Goal: Task Accomplishment & Management: Manage account settings

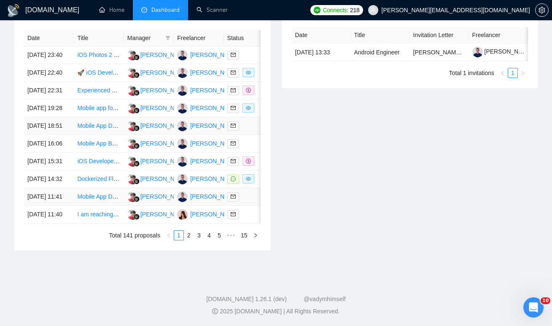
scroll to position [415, 0]
click at [190, 240] on link "2" at bounding box center [188, 235] width 9 height 9
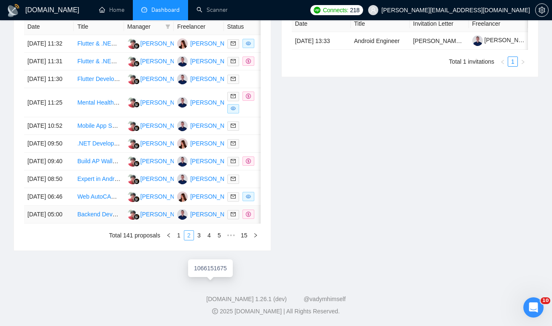
scroll to position [378, 0]
click at [180, 240] on link "1" at bounding box center [178, 235] width 9 height 9
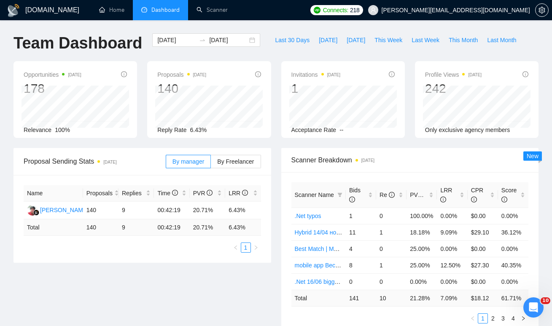
scroll to position [0, 0]
click at [391, 43] on span "This Week" at bounding box center [389, 40] width 28 height 9
type input "2025-10-13"
type input "2025-10-19"
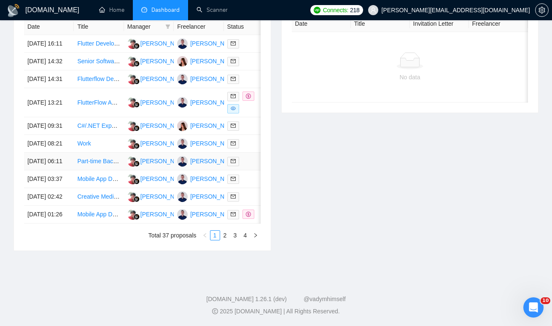
scroll to position [387, 0]
click at [224, 240] on link "2" at bounding box center [225, 235] width 9 height 9
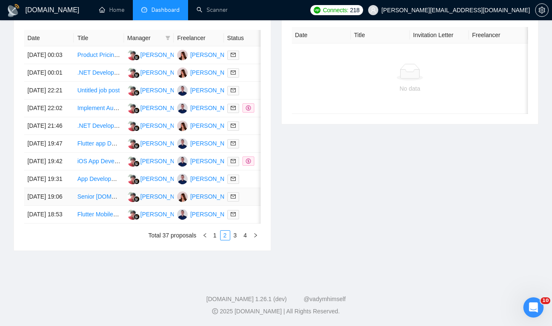
scroll to position [370, 0]
click at [213, 240] on link "1" at bounding box center [214, 235] width 9 height 9
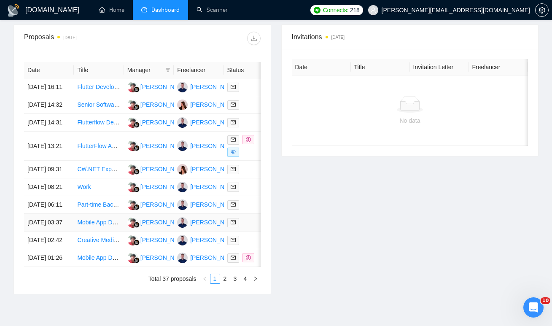
scroll to position [317, 0]
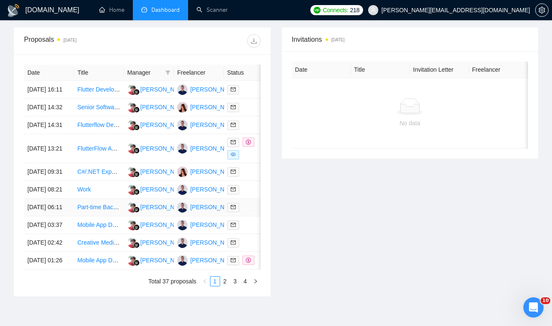
click at [246, 216] on td at bounding box center [249, 208] width 50 height 18
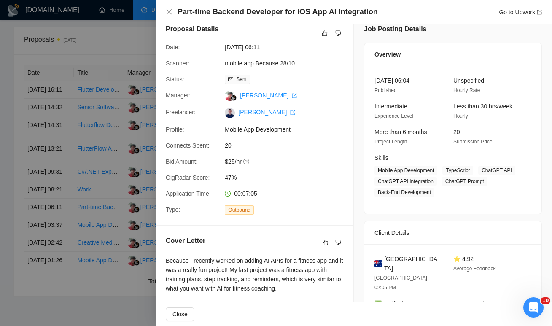
scroll to position [0, 0]
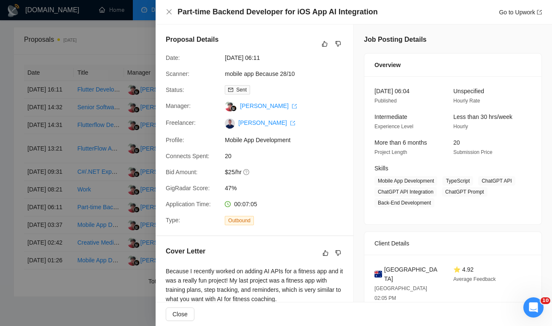
click at [107, 175] on div at bounding box center [276, 163] width 552 height 326
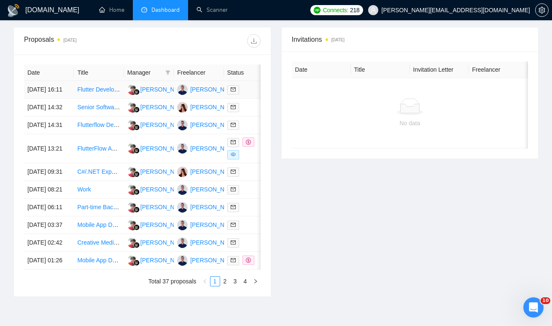
click at [252, 93] on div at bounding box center [248, 90] width 43 height 10
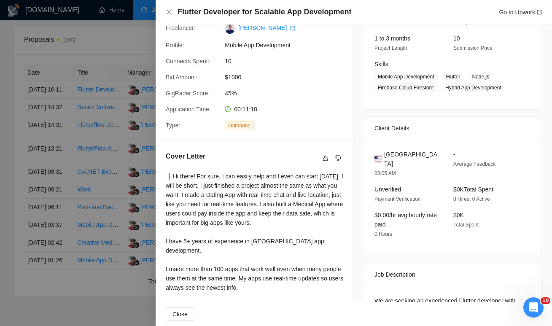
scroll to position [158, 0]
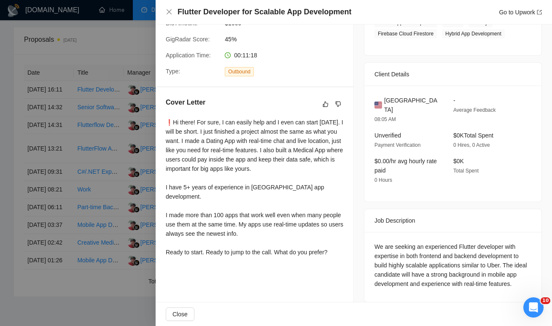
click at [126, 174] on div at bounding box center [276, 163] width 552 height 326
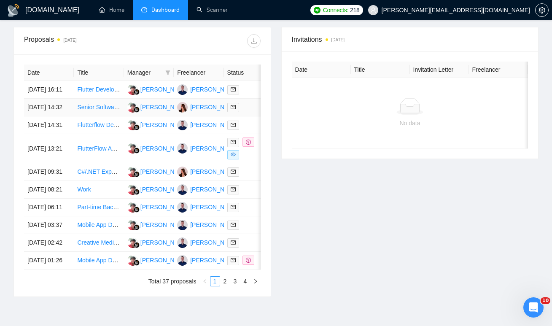
click at [247, 116] on td at bounding box center [249, 108] width 50 height 18
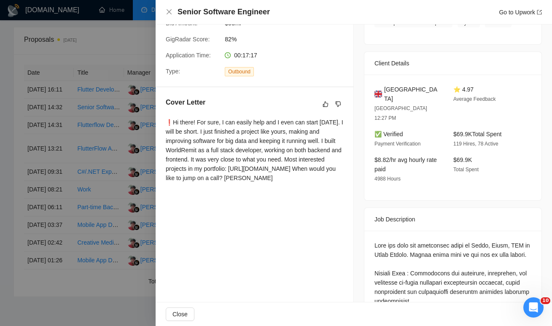
click at [111, 202] on div at bounding box center [276, 163] width 552 height 326
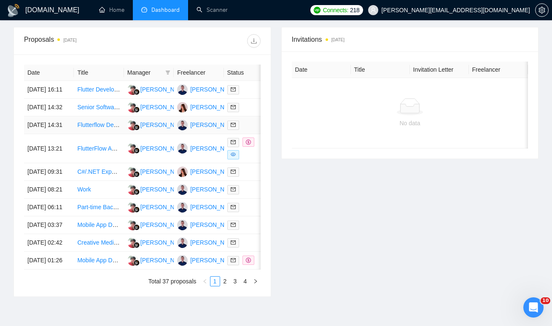
click at [250, 130] on div at bounding box center [248, 125] width 43 height 10
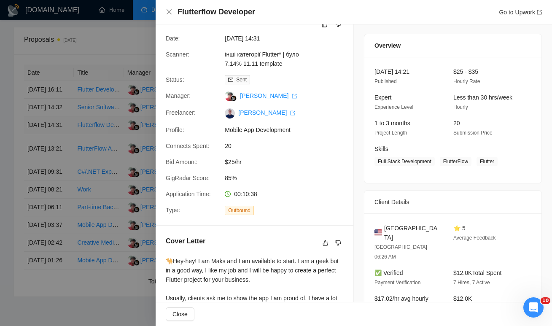
scroll to position [0, 0]
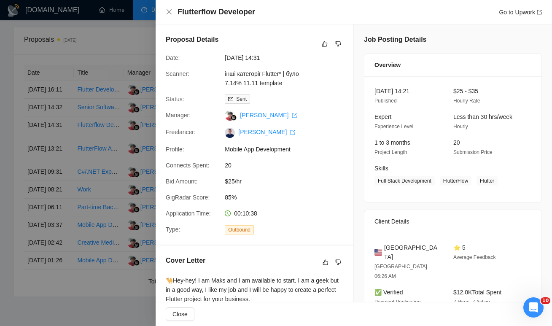
click at [100, 210] on div at bounding box center [276, 163] width 552 height 326
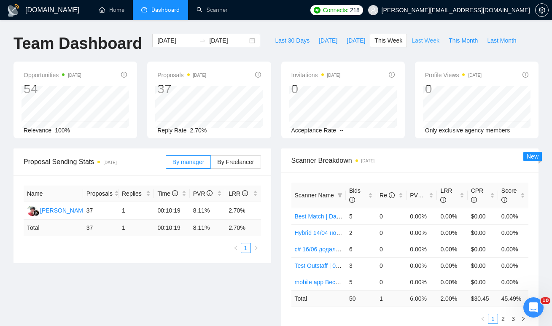
click at [418, 42] on span "Last Week" at bounding box center [426, 40] width 28 height 9
type input "2025-10-06"
type input "2025-10-12"
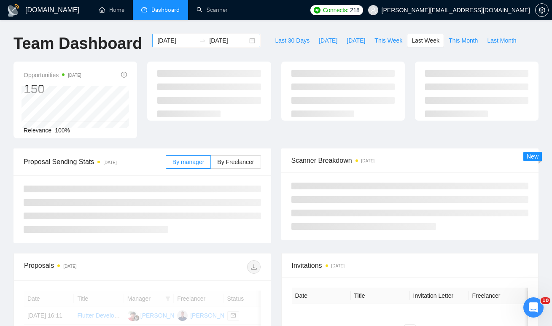
click at [248, 40] on div "2025-10-06 2025-10-12" at bounding box center [206, 40] width 108 height 13
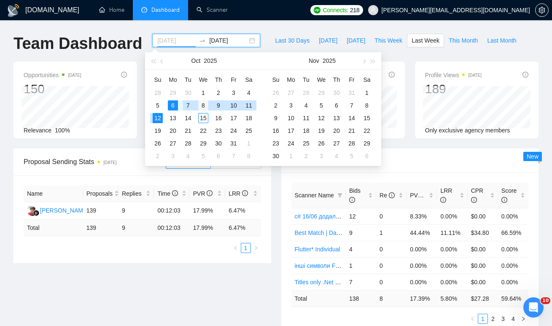
type input "2025-10-08"
click at [206, 103] on div "8" at bounding box center [203, 105] width 10 height 10
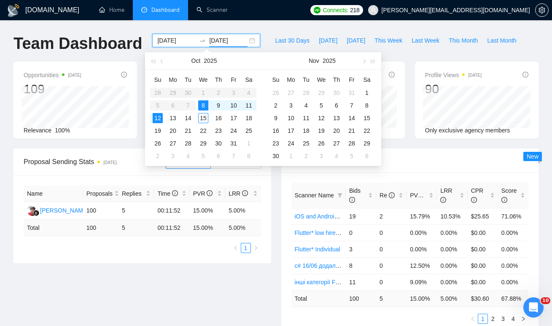
click at [171, 103] on table "Su Mo Tu We Th Fr Sa 28 29 30 1 2 3 4 5 6 7 8 9 10 11 12 13 14 15 16 17 18 19 2…" at bounding box center [203, 117] width 106 height 89
click at [176, 103] on table "Su Mo Tu We Th Fr Sa 28 29 30 1 2 3 4 5 6 7 8 9 10 11 12 13 14 15 16 17 18 19 2…" at bounding box center [203, 117] width 106 height 89
click at [172, 103] on table "Su Mo Tu We Th Fr Sa 28 29 30 1 2 3 4 5 6 7 8 9 10 11 12 13 14 15 16 17 18 19 2…" at bounding box center [203, 117] width 106 height 89
click at [172, 115] on div "13" at bounding box center [173, 118] width 10 height 10
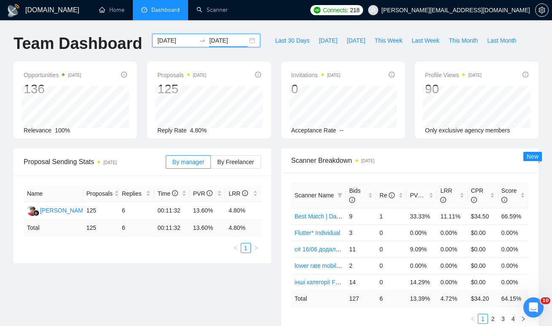
click at [233, 42] on input "2025-10-13" at bounding box center [228, 40] width 38 height 9
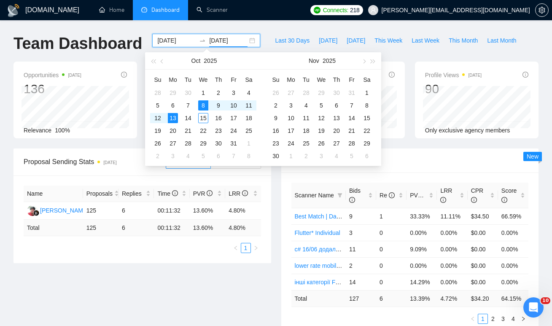
click at [247, 42] on div "2025-10-08 2025-10-13" at bounding box center [206, 40] width 108 height 13
type input "2025-10-06"
click at [175, 107] on div "6" at bounding box center [173, 105] width 10 height 10
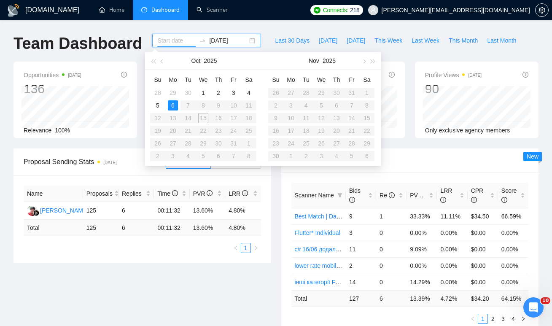
click at [204, 104] on table "Su Mo Tu We Th Fr Sa 28 29 30 1 2 3 4 5 6 7 8 9 10 11 12 13 14 15 16 17 18 19 2…" at bounding box center [203, 117] width 106 height 89
click at [204, 107] on table "Su Mo Tu We Th Fr Sa 28 29 30 1 2 3 4 5 6 7 8 9 10 11 12 13 14 15 16 17 18 19 2…" at bounding box center [203, 117] width 106 height 89
type input "2025-10-01"
click at [204, 106] on table "Su Mo Tu We Th Fr Sa 28 29 30 1 2 3 4 5 6 7 8 9 10 11 12 13 14 15 16 17 18 19 2…" at bounding box center [203, 117] width 106 height 89
type input "2025-10-06"
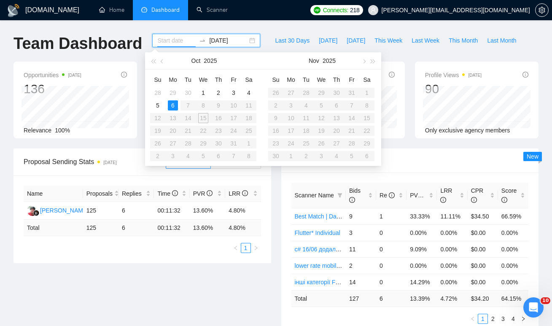
type input "2025-09-29"
type input "2025-09-30"
click at [156, 105] on div "5" at bounding box center [158, 105] width 10 height 10
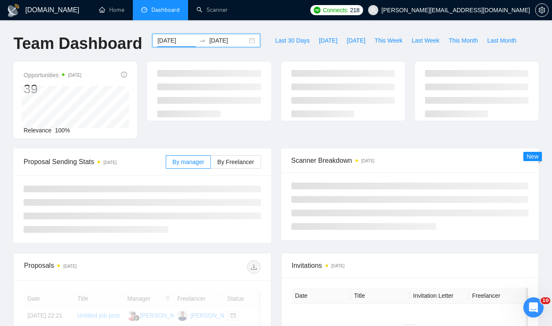
click at [244, 43] on div "2025-10-05 2025-10-06" at bounding box center [206, 40] width 108 height 13
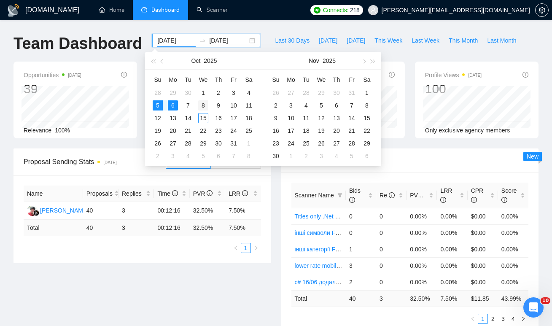
type input "2025-10-08"
click at [203, 105] on div "8" at bounding box center [203, 105] width 10 height 10
click at [170, 103] on table "Su Mo Tu We Th Fr Sa 28 29 30 1 2 3 4 5 6 7 8 9 10 11 12 13 14 15 16 17 18 19 2…" at bounding box center [203, 117] width 106 height 89
click at [240, 41] on input at bounding box center [228, 40] width 38 height 9
type input "2025-10-30"
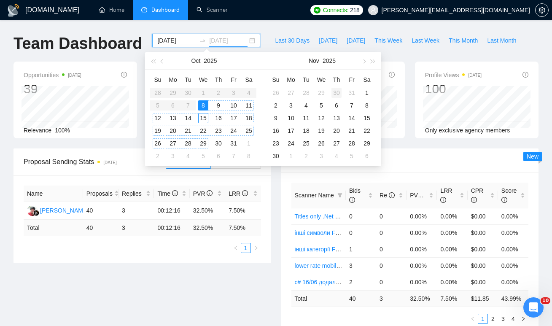
type input "2025-10-30"
type input "2025-10-05"
type input "2025-10-06"
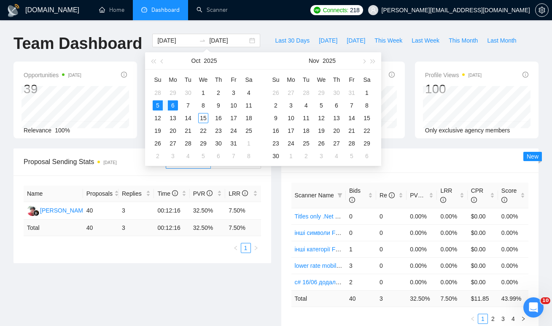
click at [265, 34] on div "Last 30 Days Today Yesterday This Week Last Week This Month Last Month" at bounding box center [395, 48] width 261 height 28
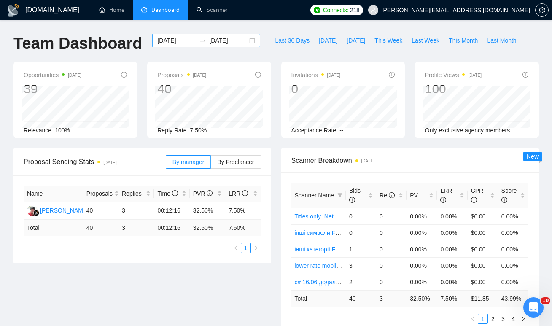
click at [181, 41] on input "2025-10-05" at bounding box center [176, 40] width 38 height 9
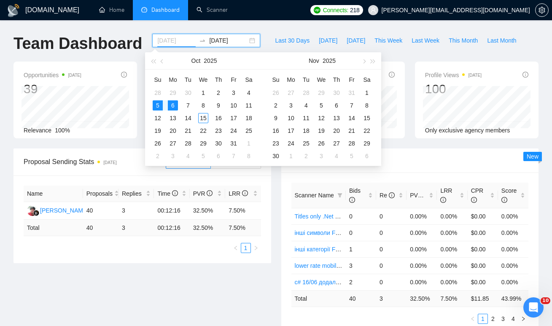
type input "2025-10-06"
click at [175, 104] on div "6" at bounding box center [173, 105] width 10 height 10
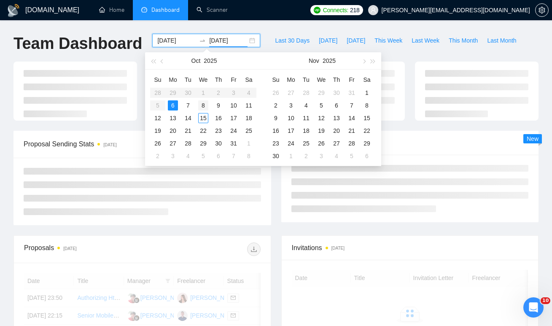
type input "2025-10-08"
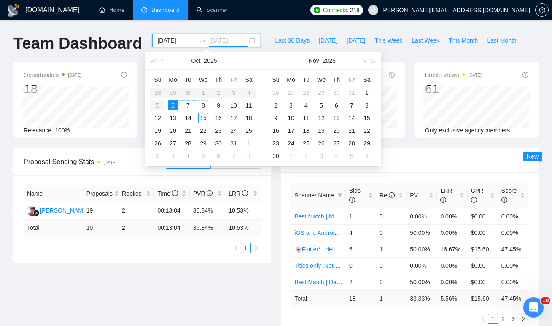
click at [205, 104] on div "8" at bounding box center [203, 105] width 10 height 10
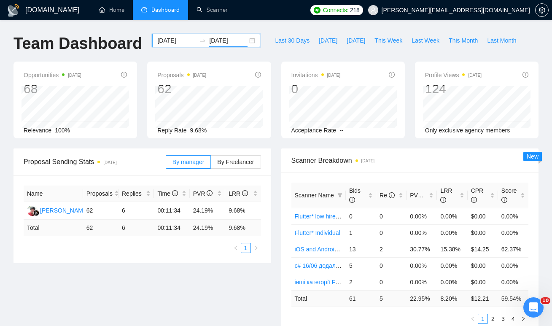
click at [246, 39] on div "2025-10-06 2025-10-08" at bounding box center [206, 40] width 108 height 13
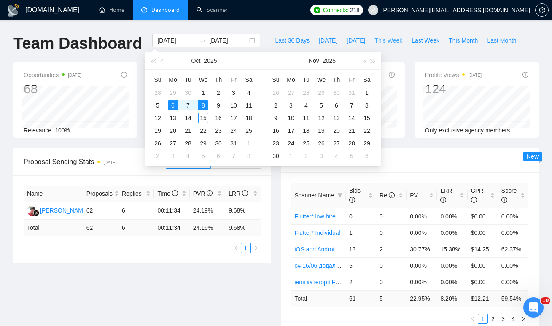
click at [388, 38] on span "This Week" at bounding box center [389, 40] width 28 height 9
type input "2025-10-13"
type input "2025-10-19"
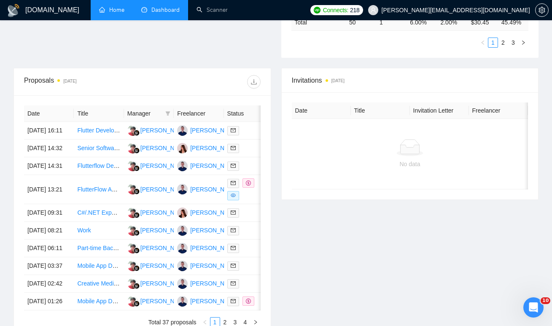
scroll to position [276, 0]
click at [255, 133] on div at bounding box center [248, 131] width 43 height 10
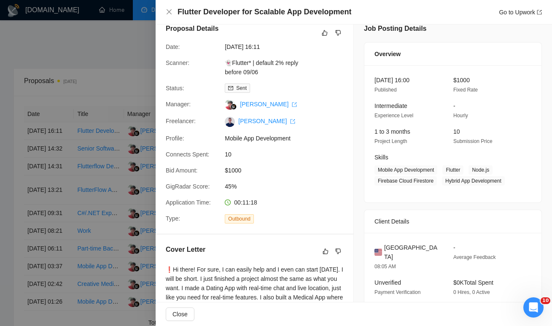
scroll to position [16, 0]
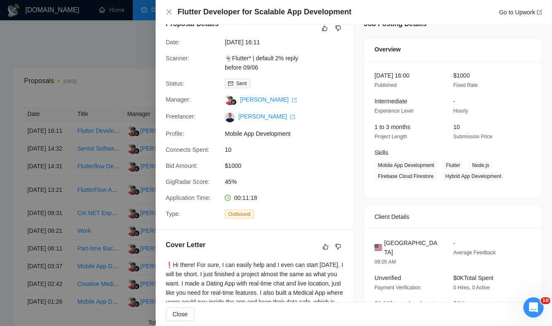
click at [90, 60] on div at bounding box center [276, 163] width 552 height 326
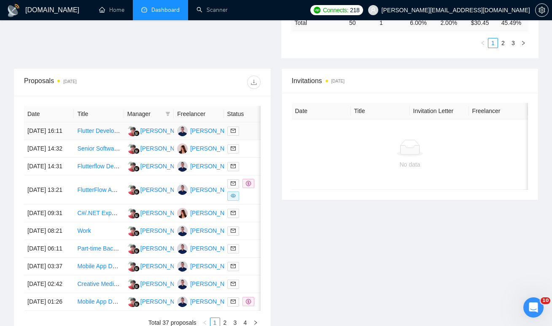
click at [248, 134] on div at bounding box center [248, 131] width 43 height 10
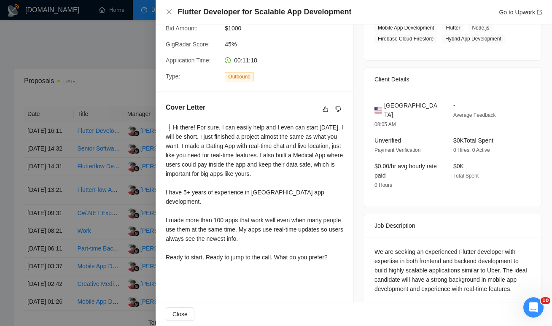
scroll to position [158, 0]
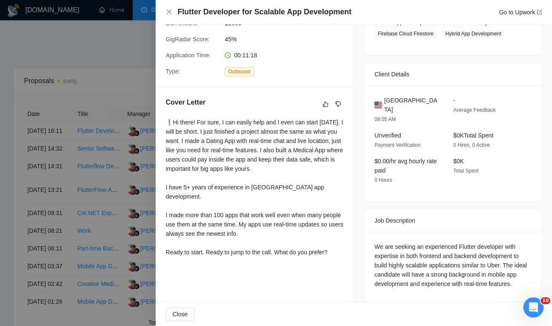
click at [123, 64] on div at bounding box center [276, 163] width 552 height 326
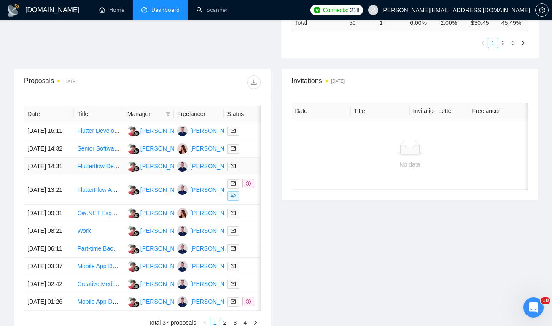
click at [250, 171] on div at bounding box center [248, 167] width 43 height 10
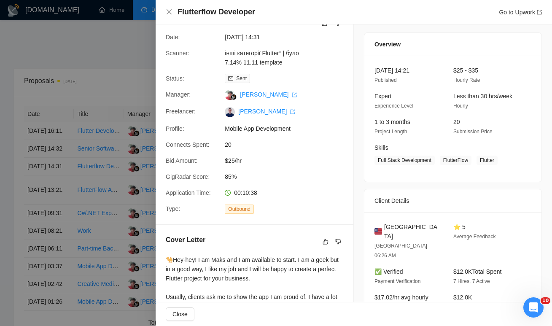
scroll to position [3, 0]
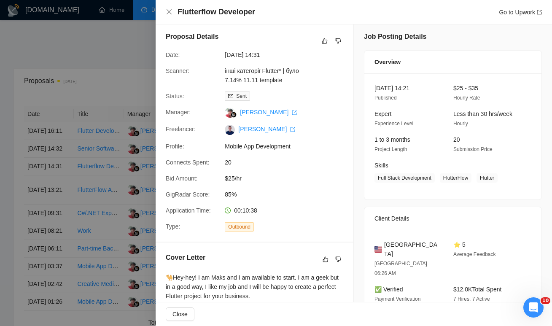
click at [123, 75] on div at bounding box center [276, 163] width 552 height 326
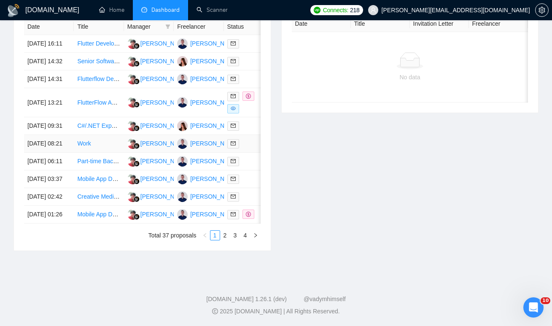
scroll to position [388, 0]
click at [249, 148] on div at bounding box center [248, 144] width 43 height 10
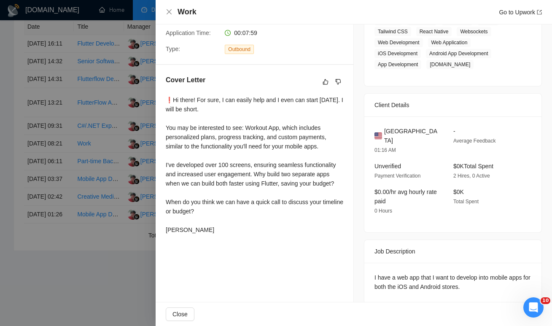
scroll to position [174, 0]
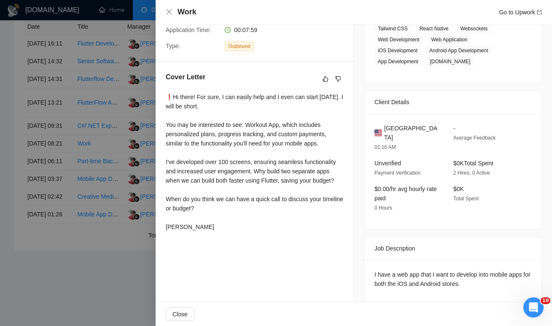
click at [84, 294] on div at bounding box center [276, 163] width 552 height 326
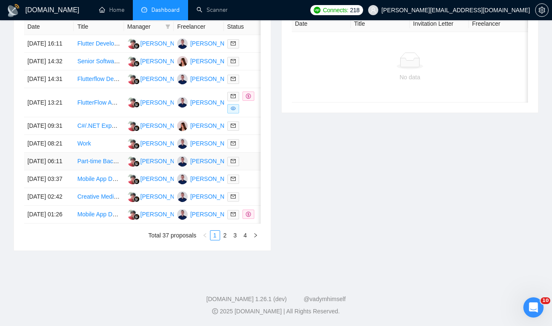
click at [252, 166] on div at bounding box center [248, 161] width 43 height 10
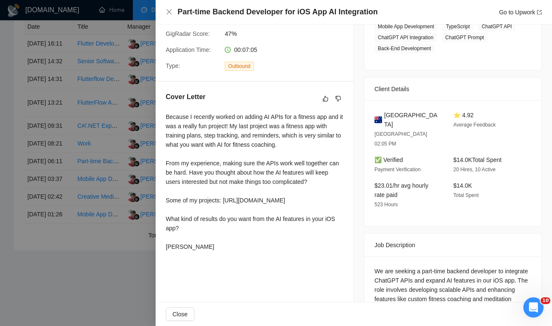
scroll to position [0, 0]
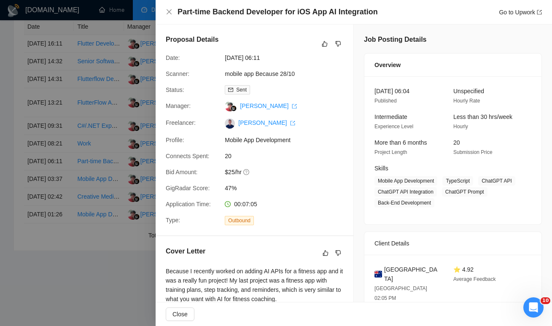
click at [92, 287] on div at bounding box center [276, 163] width 552 height 326
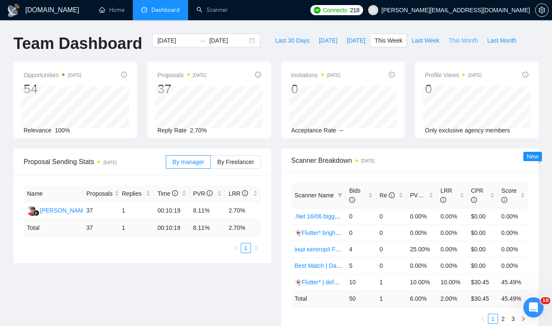
click at [461, 39] on span "This Month" at bounding box center [463, 40] width 29 height 9
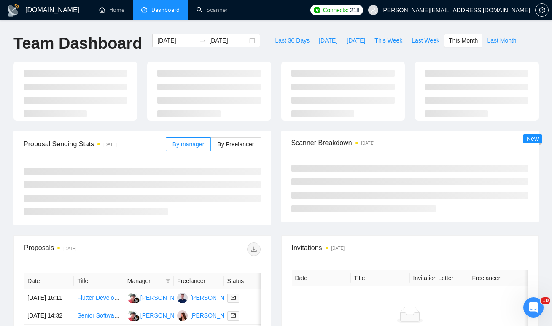
type input "2025-10-01"
type input "2025-10-31"
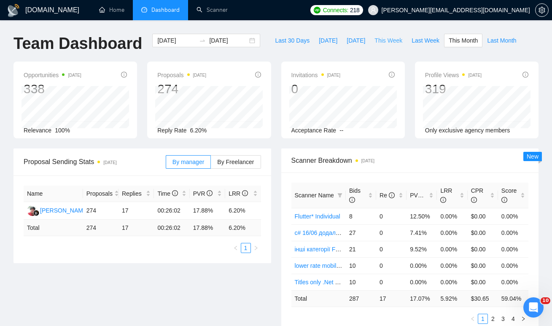
click at [383, 43] on span "This Week" at bounding box center [389, 40] width 28 height 9
type input "2025-10-13"
type input "2025-10-19"
click at [433, 41] on span "Last Week" at bounding box center [426, 40] width 28 height 9
type input "2025-10-06"
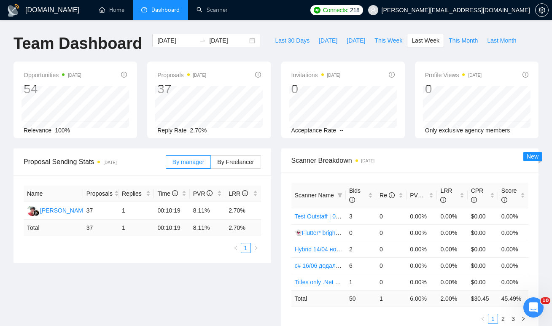
type input "2025-10-12"
click at [533, 304] on icon "Відкрити програму для спілкування Intercom" at bounding box center [533, 306] width 14 height 14
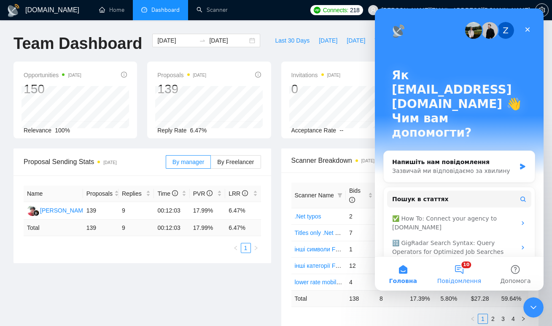
click at [462, 283] on span "Повідомлення" at bounding box center [459, 281] width 44 height 6
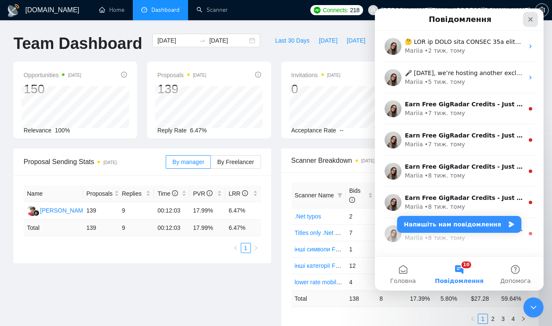
click at [533, 20] on icon "Закрити" at bounding box center [530, 19] width 7 height 7
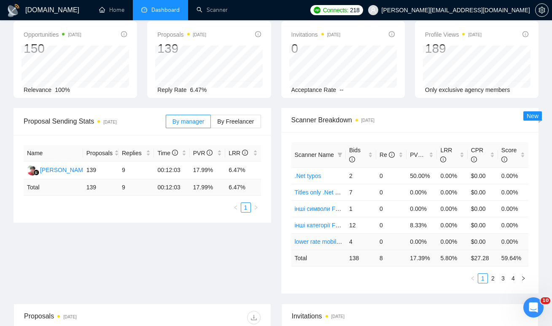
scroll to position [41, 0]
click at [493, 280] on link "2" at bounding box center [492, 277] width 9 height 9
click at [360, 210] on td "29" at bounding box center [361, 208] width 30 height 16
click at [329, 207] on link "👻Flutter* | default 2% reply before 09/06" at bounding box center [349, 208] width 108 height 7
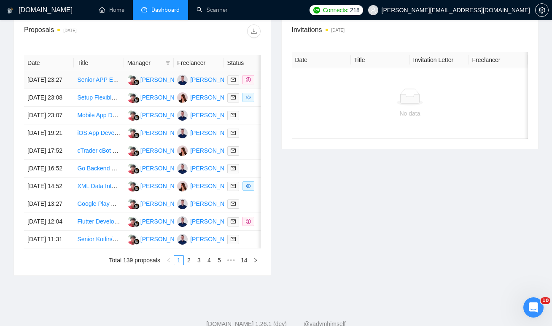
scroll to position [326, 0]
click at [113, 89] on td "Senior APP Engineer (Flutter) - 7+ years Exp" at bounding box center [99, 81] width 50 height 18
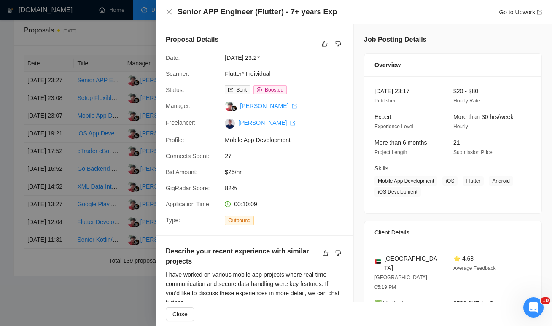
click at [72, 128] on div at bounding box center [276, 163] width 552 height 326
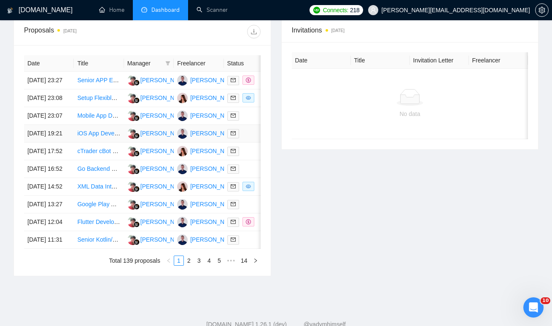
click at [112, 143] on td "iOS App Development for App Blocking Feature" at bounding box center [99, 134] width 50 height 18
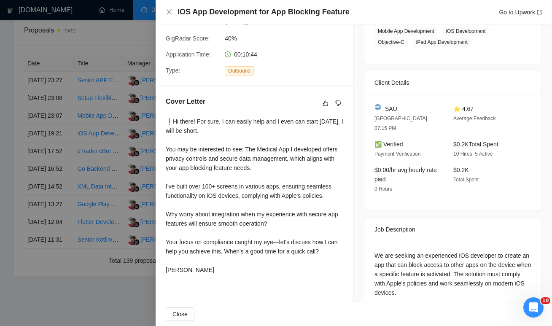
scroll to position [158, 0]
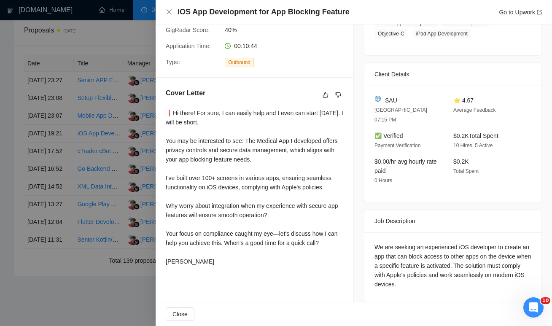
click at [70, 158] on div at bounding box center [276, 163] width 552 height 326
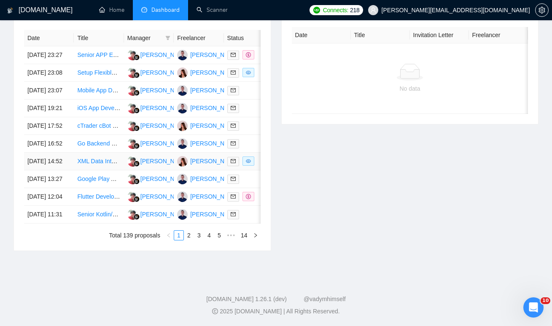
scroll to position [377, 0]
click at [190, 240] on link "2" at bounding box center [188, 235] width 9 height 9
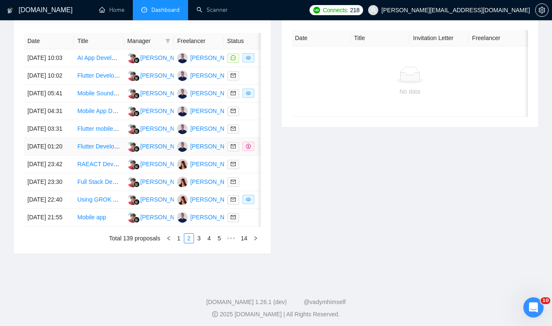
scroll to position [360, 0]
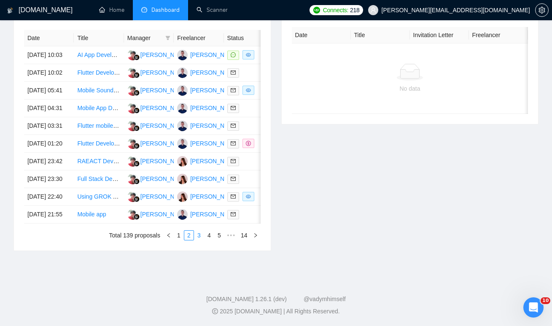
click at [198, 240] on link "3" at bounding box center [198, 235] width 9 height 9
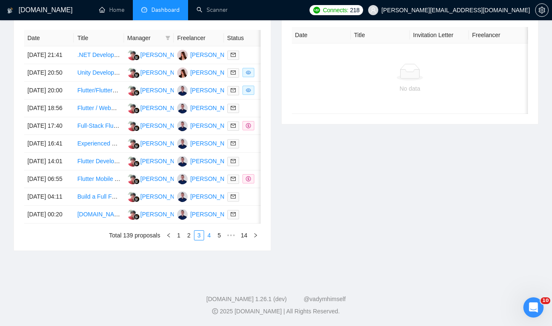
click at [208, 240] on link "4" at bounding box center [209, 235] width 9 height 9
click at [169, 240] on link "1" at bounding box center [168, 235] width 9 height 9
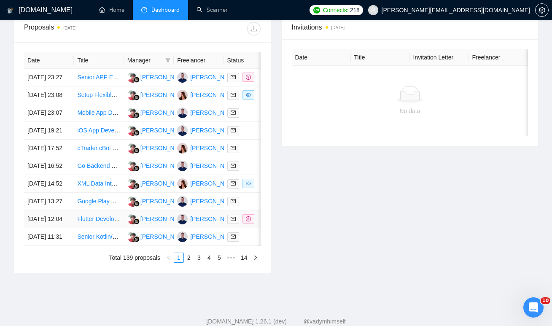
scroll to position [320, 0]
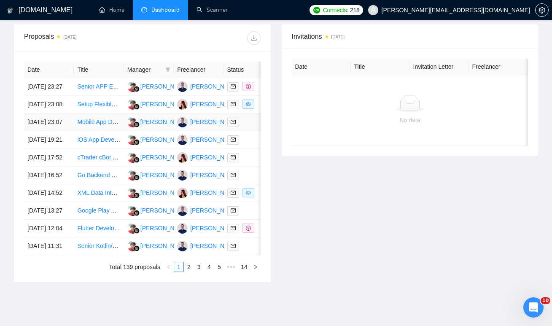
click at [105, 131] on td "Mobile App Development for Evidence Collection" at bounding box center [99, 122] width 50 height 18
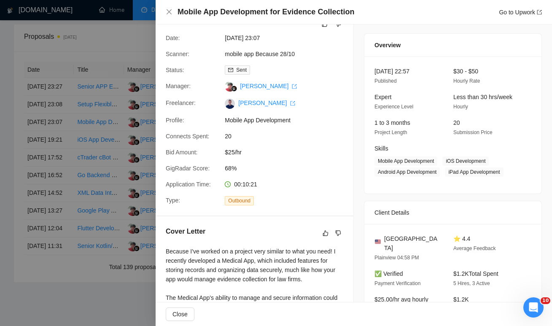
scroll to position [0, 0]
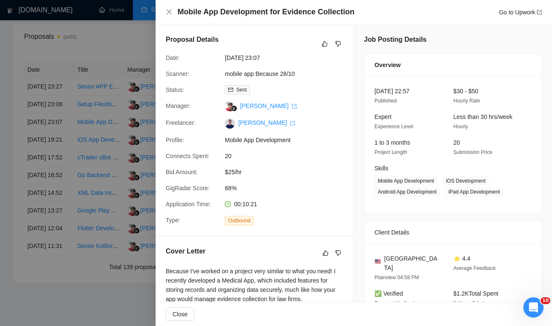
click at [87, 152] on div at bounding box center [276, 163] width 552 height 326
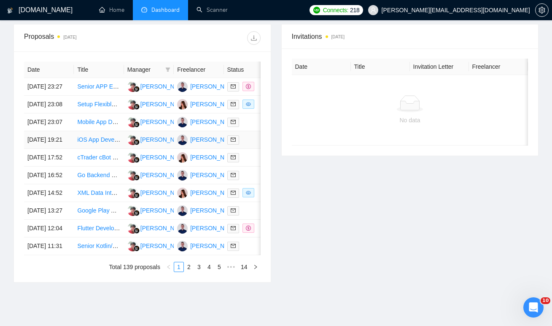
click at [110, 149] on td "iOS App Development for App Blocking Feature" at bounding box center [99, 140] width 50 height 18
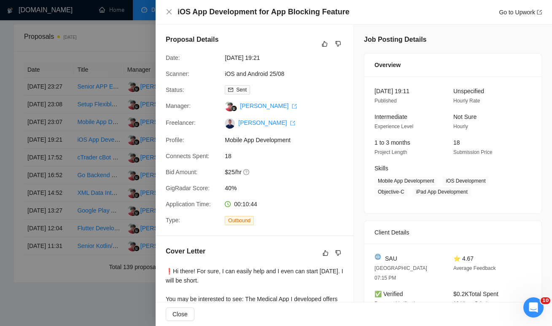
click at [112, 183] on div at bounding box center [276, 163] width 552 height 326
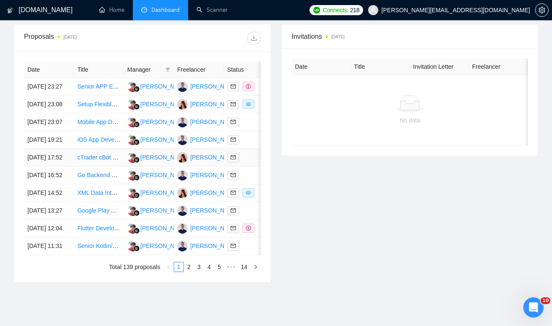
click at [115, 167] on td "cTrader cBot Developer Needed for Custom EA Creation" at bounding box center [99, 158] width 50 height 18
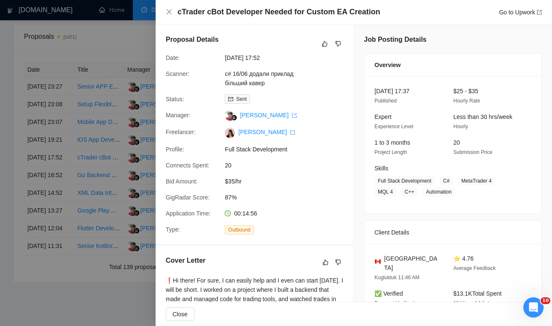
click at [115, 210] on div at bounding box center [276, 163] width 552 height 326
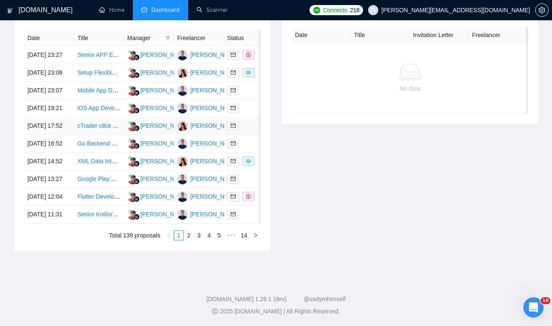
scroll to position [379, 0]
click at [121, 182] on link "Google Play App Review Specialist Needed" at bounding box center [134, 178] width 114 height 7
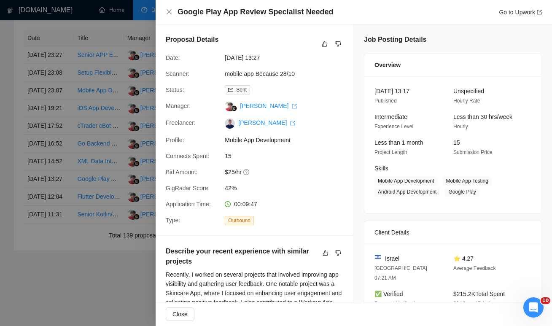
click at [58, 250] on div at bounding box center [276, 163] width 552 height 326
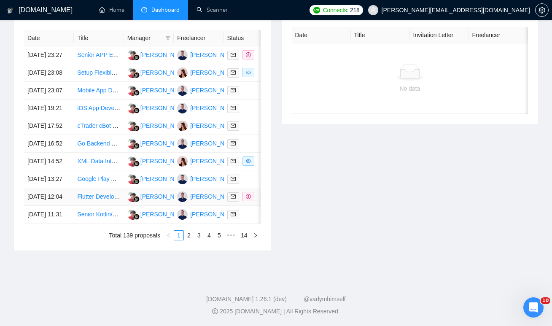
click at [68, 206] on td "12 Oct, 2025 12:04" at bounding box center [49, 197] width 50 height 18
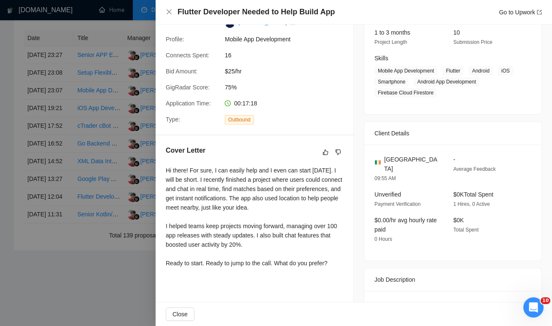
scroll to position [112, 0]
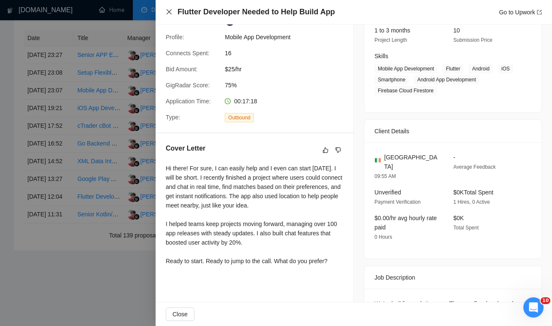
click at [170, 13] on icon "close" at bounding box center [169, 11] width 7 height 7
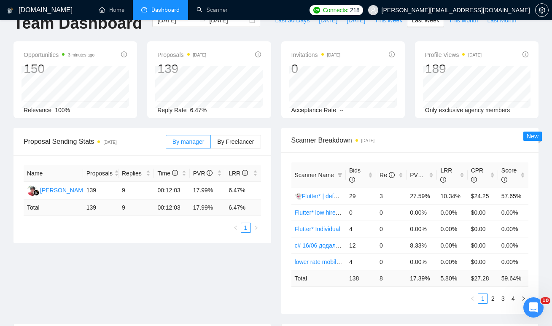
scroll to position [0, 0]
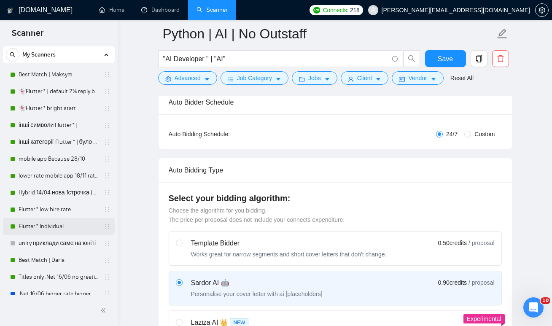
scroll to position [31, 0]
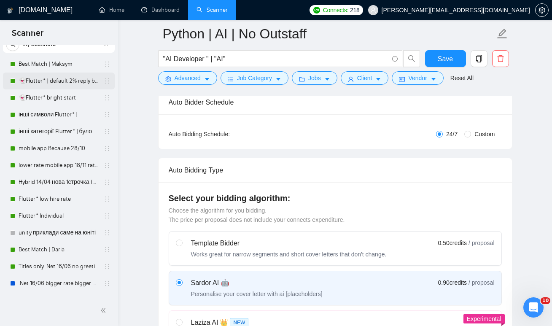
click at [66, 84] on link "👻Flutter* | default 2% reply before 09/06" at bounding box center [59, 81] width 80 height 17
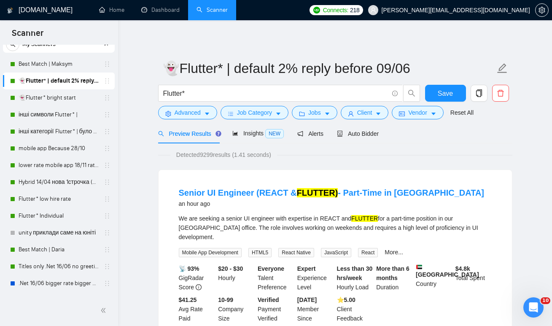
click at [105, 84] on div "👻Flutter* | default 2% reply before 09/06" at bounding box center [60, 81] width 100 height 17
click at [483, 94] on span "copy" at bounding box center [479, 93] width 16 height 8
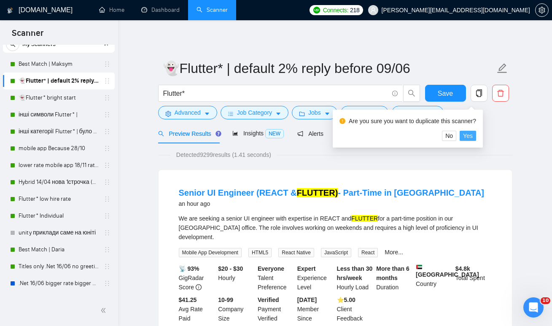
click at [473, 134] on span "Yes" at bounding box center [468, 135] width 10 height 9
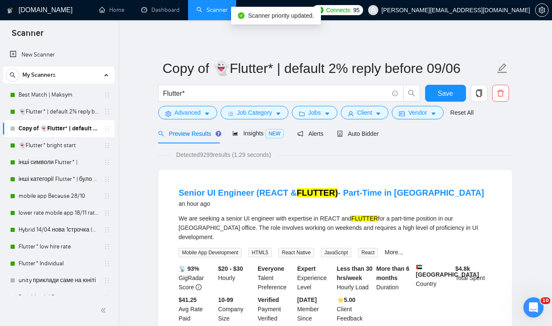
click at [51, 126] on link "Copy of 👻Flutter* | default 2% reply before 09/06" at bounding box center [59, 128] width 80 height 17
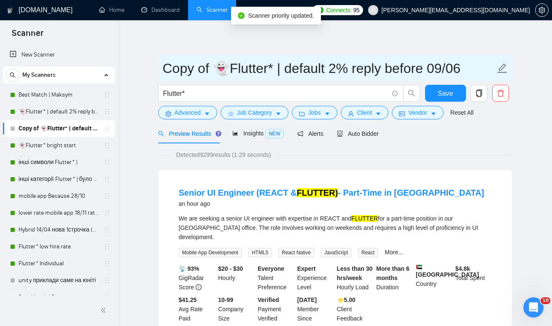
click at [219, 72] on input "Copy of 👻Flutter* | default 2% reply before 09/06" at bounding box center [329, 68] width 332 height 21
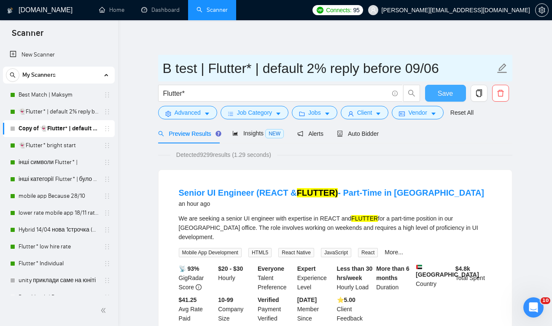
type input "B test | Flutter* | default 2% reply before 09/06"
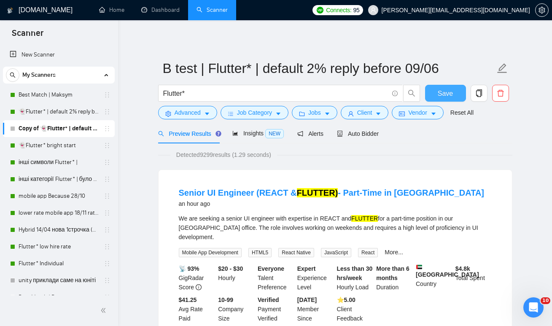
click at [456, 94] on button "Save" at bounding box center [445, 93] width 41 height 17
click at [47, 113] on link "👻Flutter* | default 2% reply before 09/06" at bounding box center [59, 111] width 80 height 17
click at [51, 113] on link "👻Flutter* | default 2% reply before 09/06" at bounding box center [59, 111] width 80 height 17
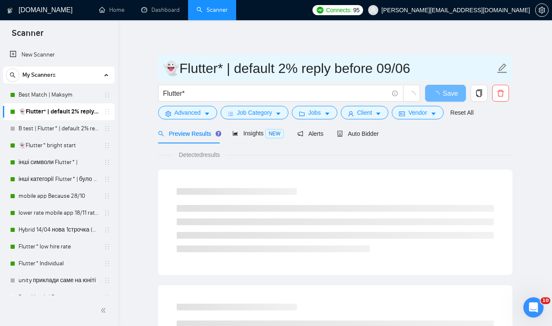
click at [165, 70] on input "👻Flutter* | default 2% reply before 09/06" at bounding box center [329, 68] width 332 height 21
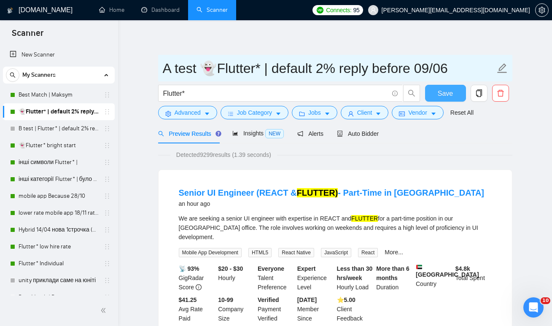
type input "A test 👻Flutter* | default 2% reply before 09/06"
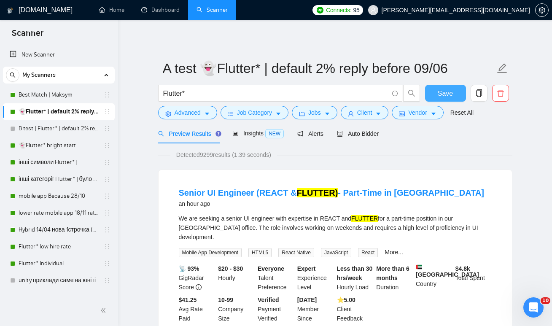
click at [451, 94] on span "Save" at bounding box center [445, 93] width 15 height 11
click at [356, 132] on span "Auto Bidder" at bounding box center [358, 133] width 42 height 7
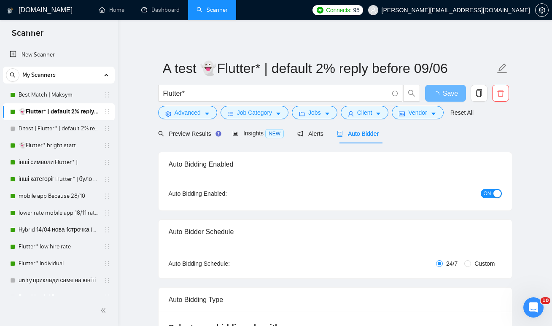
checkbox input "true"
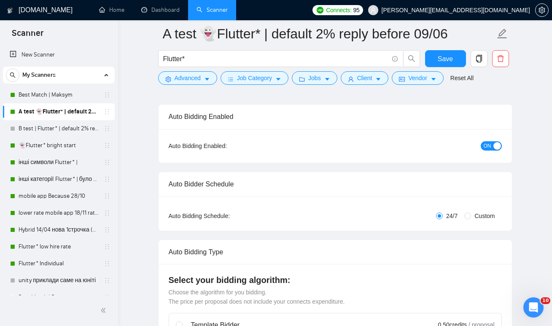
scroll to position [70, 0]
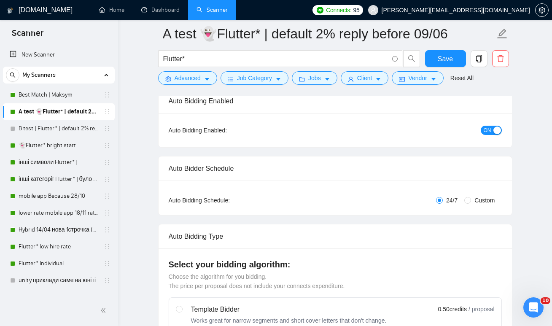
click at [488, 198] on span "Custom" at bounding box center [484, 200] width 27 height 9
click at [471, 198] on input "Custom" at bounding box center [467, 200] width 7 height 7
radio input "true"
radio input "false"
checkbox input "true"
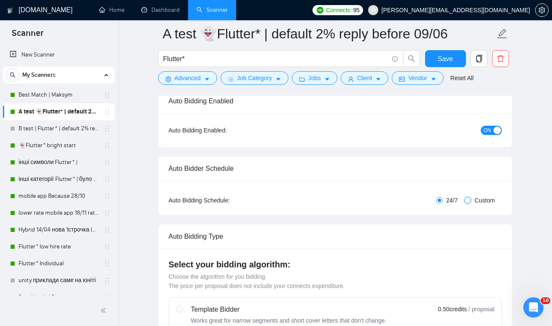
checkbox input "true"
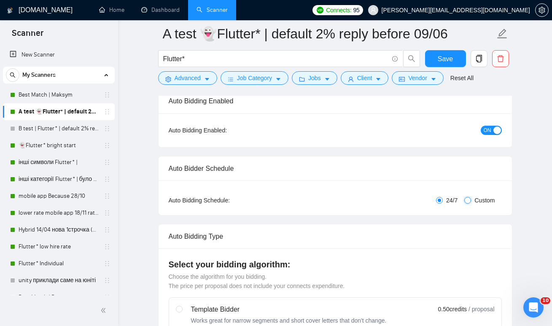
checkbox input "true"
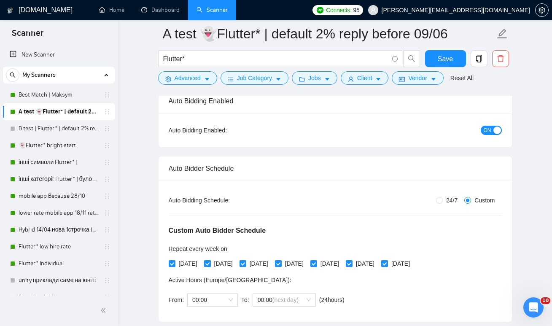
click at [210, 262] on input "[DATE]" at bounding box center [207, 263] width 6 height 6
checkbox input "false"
click at [307, 262] on span "[DATE]" at bounding box center [294, 263] width 25 height 9
click at [281, 262] on input "[DATE]" at bounding box center [278, 263] width 6 height 6
checkbox input "false"
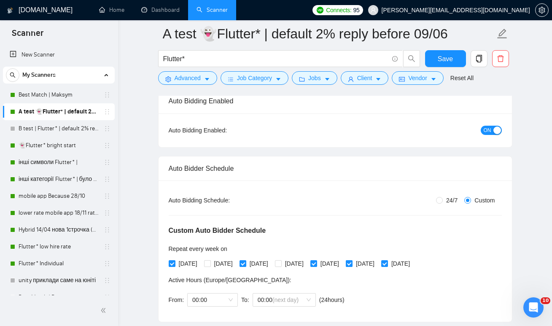
click at [378, 263] on span "[DATE]" at bounding box center [365, 263] width 25 height 9
click at [352, 263] on input "[DATE]" at bounding box center [349, 263] width 6 height 6
checkbox input "false"
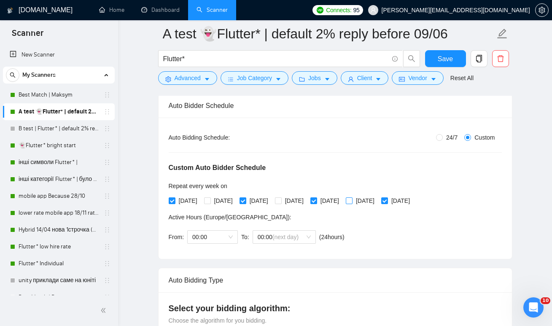
scroll to position [118, 0]
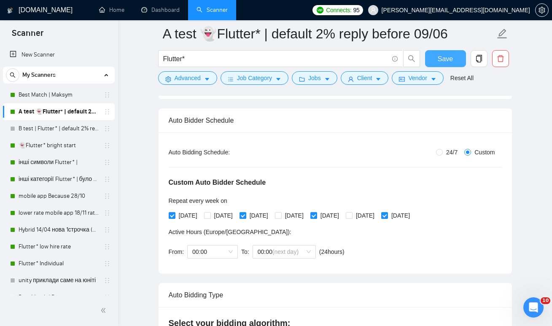
click at [452, 57] on span "Save" at bounding box center [445, 59] width 15 height 11
click at [62, 127] on link "B test | Flutter* | default 2% reply before 09/06" at bounding box center [59, 128] width 80 height 17
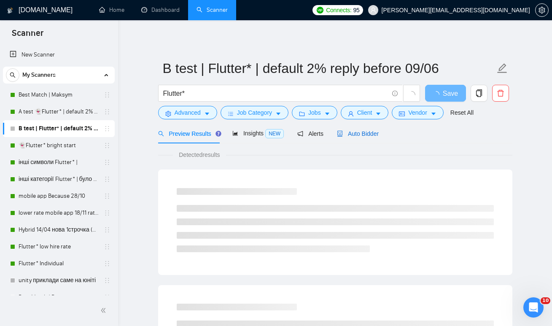
click at [359, 132] on span "Auto Bidder" at bounding box center [358, 133] width 42 height 7
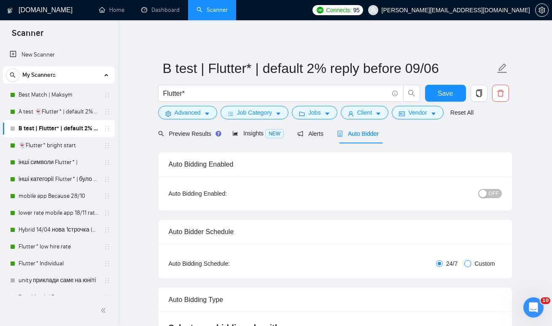
click at [464, 266] on input "Custom" at bounding box center [467, 263] width 7 height 7
radio input "true"
radio input "false"
checkbox input "true"
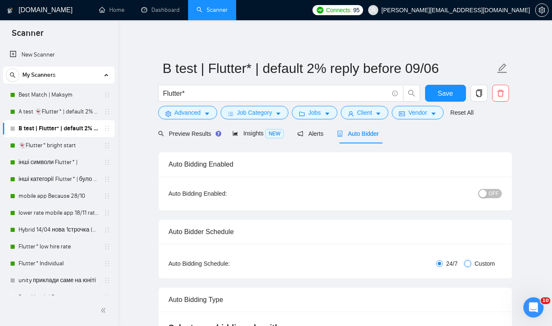
checkbox input "true"
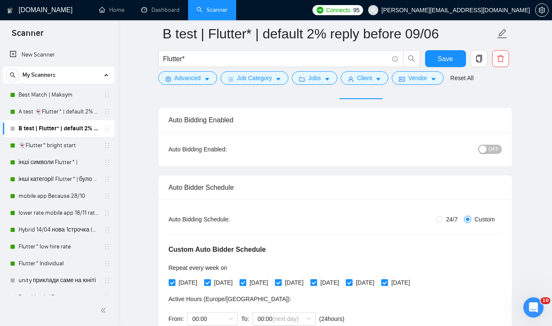
scroll to position [64, 0]
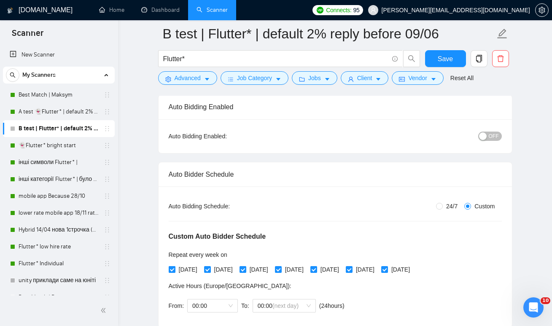
click at [174, 271] on input "[DATE]" at bounding box center [172, 269] width 6 height 6
checkbox input "false"
click at [257, 269] on span "[DATE]" at bounding box center [258, 269] width 25 height 9
click at [246, 269] on input "[DATE]" at bounding box center [243, 269] width 6 height 6
checkbox input "false"
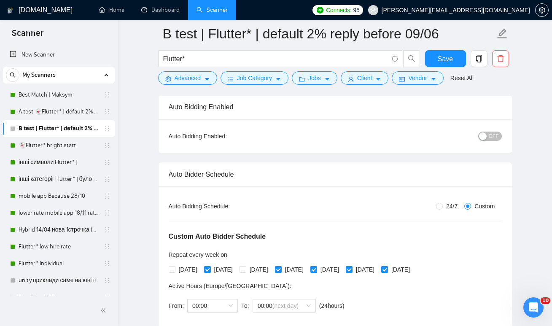
click at [343, 266] on span "[DATE]" at bounding box center [329, 269] width 25 height 9
click at [316, 266] on input "[DATE]" at bounding box center [313, 269] width 6 height 6
checkbox input "false"
click at [413, 265] on span "[DATE]" at bounding box center [400, 269] width 25 height 9
click at [387, 266] on input "[DATE]" at bounding box center [384, 269] width 6 height 6
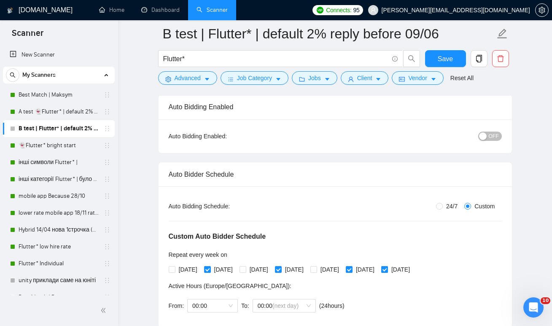
checkbox input "false"
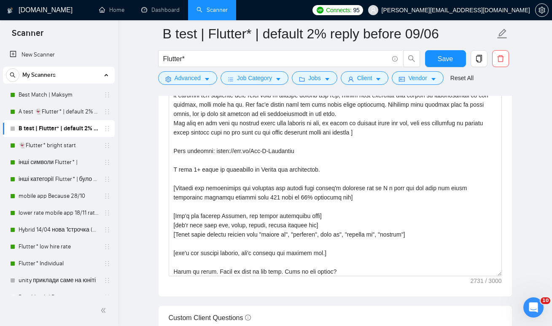
scroll to position [167, 0]
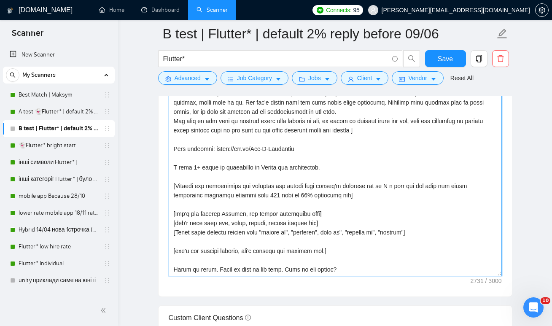
click at [374, 197] on textarea "Cover letter template:" at bounding box center [335, 181] width 333 height 190
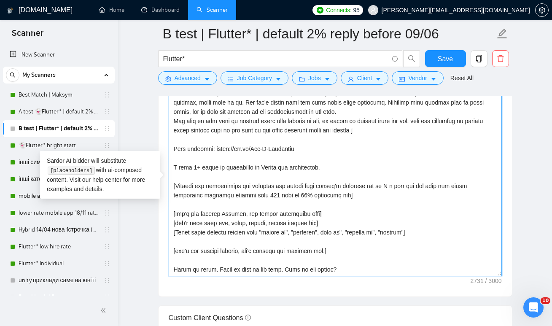
click at [234, 202] on textarea "Cover letter template:" at bounding box center [335, 181] width 333 height 190
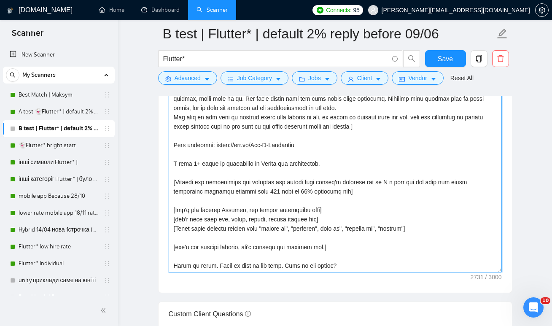
scroll to position [1093, 0]
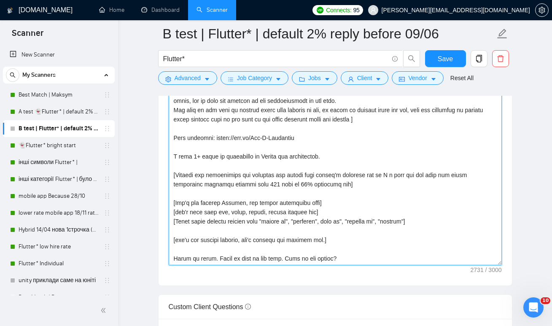
click at [354, 258] on textarea "Cover letter template:" at bounding box center [335, 171] width 333 height 190
drag, startPoint x: 347, startPoint y: 259, endPoint x: 169, endPoint y: 257, distance: 178.0
click at [169, 257] on textarea "Cover letter template:" at bounding box center [335, 171] width 333 height 190
paste textarea "Let’s jump on a quick call so I can prepare a detailed estimate for you. As a r…"
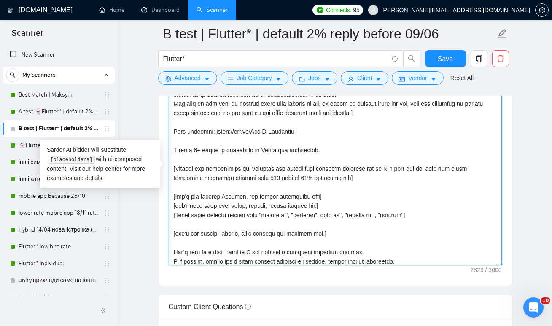
drag, startPoint x: 202, startPoint y: 251, endPoint x: 196, endPoint y: 250, distance: 5.5
click at [196, 250] on textarea "Cover letter template:" at bounding box center [335, 171] width 333 height 190
drag, startPoint x: 210, startPoint y: 251, endPoint x: 188, endPoint y: 251, distance: 22.8
click at [188, 251] on textarea "Cover letter template:" at bounding box center [335, 171] width 333 height 190
type textarea "❗[Lor ipsum dolors am consect: "Ad elits! Doe temp, I utl etdolo magn ali E adm…"
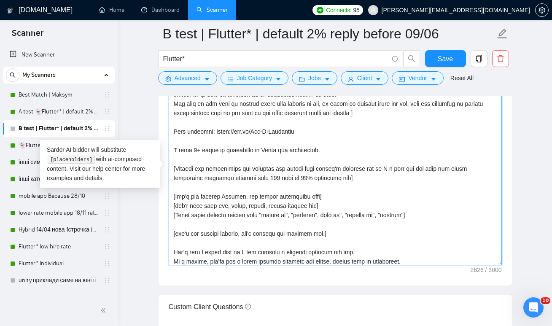
scroll to position [176, 0]
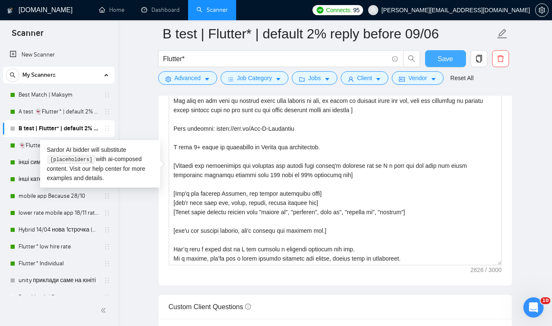
click at [443, 57] on span "Save" at bounding box center [445, 59] width 15 height 11
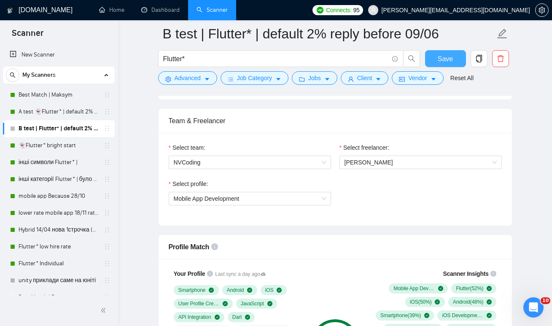
scroll to position [526, 0]
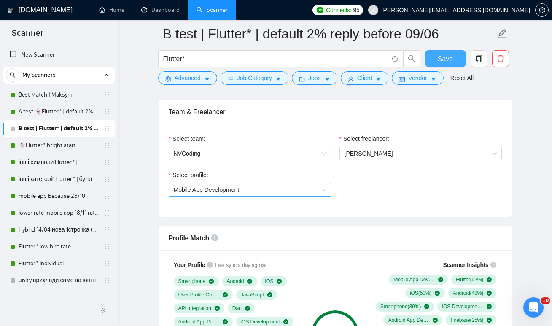
click at [275, 188] on span "Mobile App Development" at bounding box center [250, 189] width 152 height 13
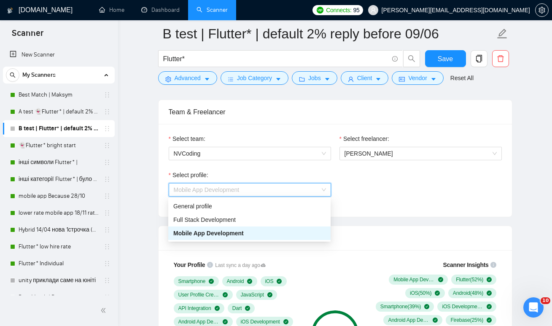
click at [275, 188] on span "Mobile App Development" at bounding box center [250, 189] width 152 height 13
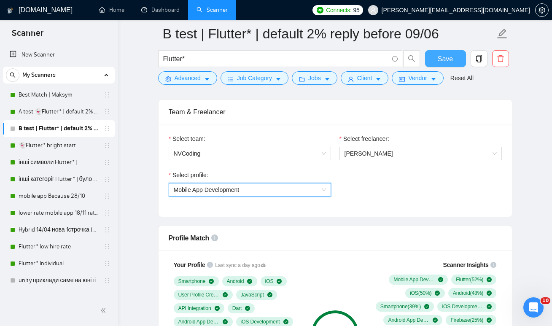
click at [452, 59] on span "Save" at bounding box center [445, 59] width 15 height 11
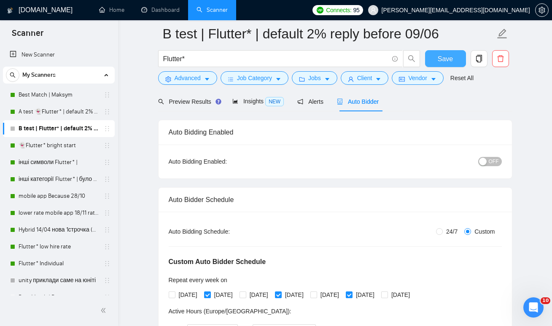
scroll to position [0, 0]
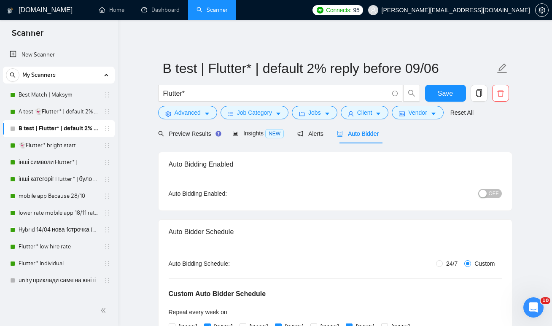
click at [488, 192] on button "OFF" at bounding box center [490, 193] width 24 height 9
click at [450, 87] on button "Save" at bounding box center [445, 93] width 41 height 17
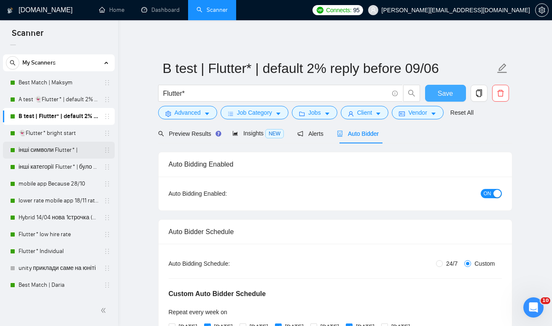
scroll to position [16, 0]
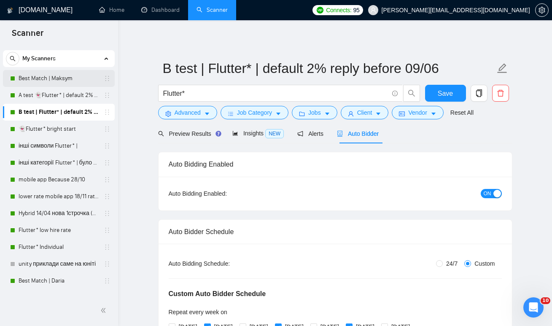
click at [67, 82] on link "Best Match | Maksym" at bounding box center [59, 78] width 80 height 17
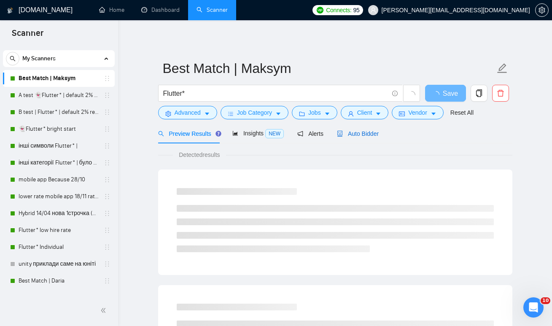
click at [365, 129] on div "Auto Bidder" at bounding box center [358, 133] width 42 height 9
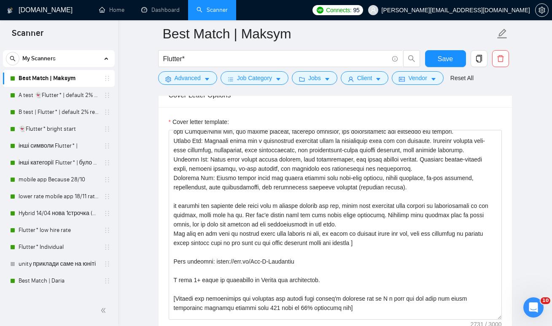
scroll to position [167, 0]
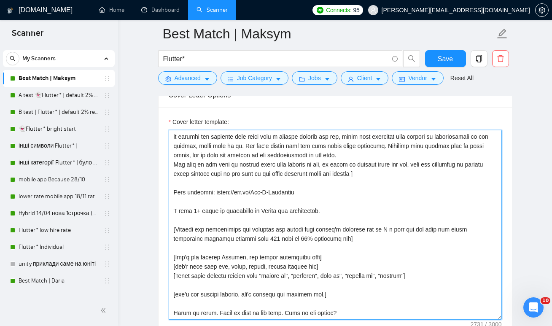
click at [242, 193] on textarea "Cover letter template:" at bounding box center [335, 225] width 333 height 190
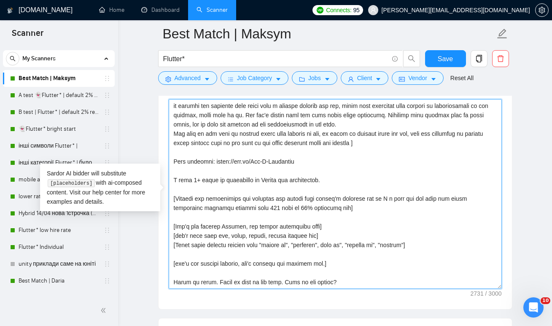
scroll to position [950, 0]
click at [223, 272] on textarea "Cover letter template:" at bounding box center [335, 194] width 333 height 190
paste textarea "Read the client's job post carefully. Based on their project description, gener…"
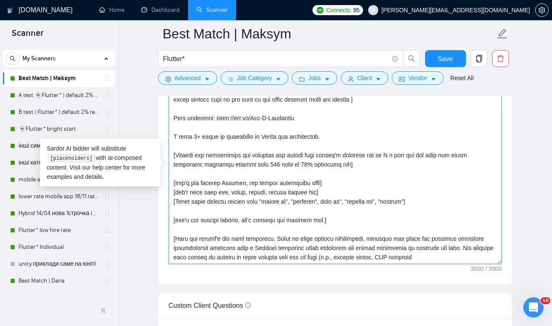
scroll to position [183, 0]
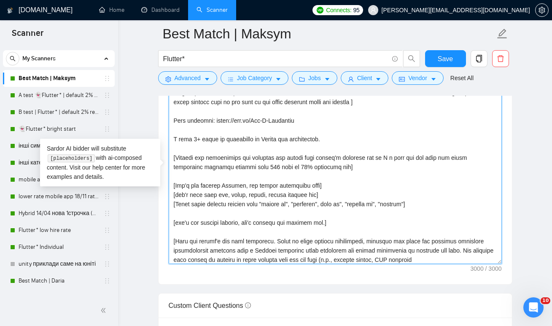
click at [190, 230] on textarea "Cover letter template:" at bounding box center [335, 169] width 333 height 190
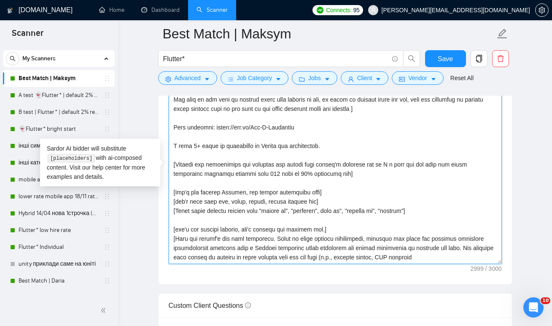
scroll to position [176, 0]
click at [430, 256] on textarea "Cover letter template:" at bounding box center [335, 169] width 333 height 190
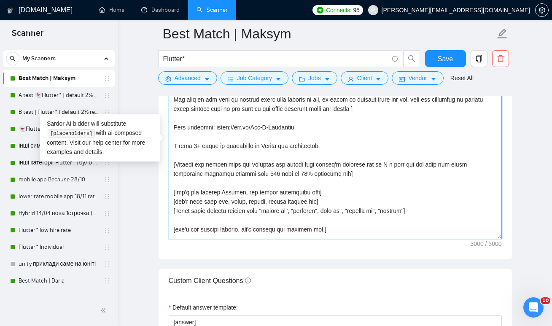
scroll to position [982, 0]
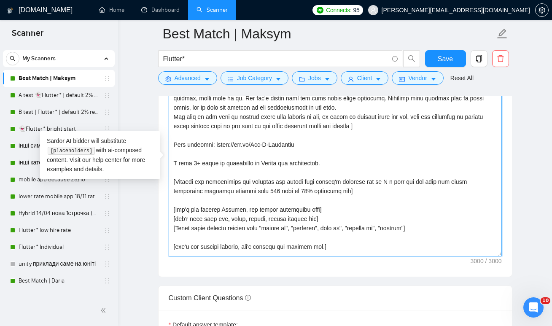
click at [213, 237] on textarea "Cover letter template:" at bounding box center [335, 162] width 333 height 190
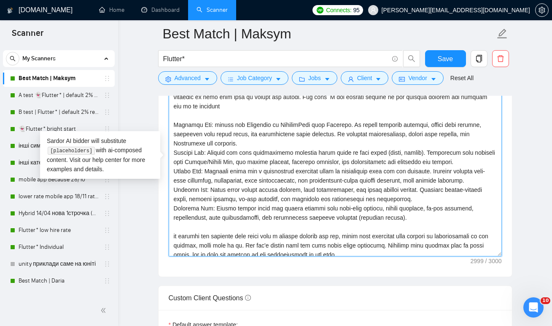
scroll to position [1, 0]
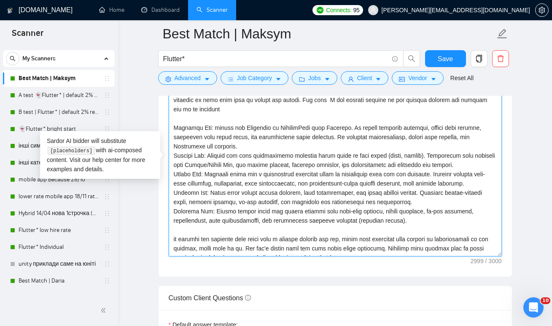
drag, startPoint x: 410, startPoint y: 223, endPoint x: 168, endPoint y: 211, distance: 242.8
click at [168, 211] on div "Cover letter template:" at bounding box center [335, 160] width 353 height 233
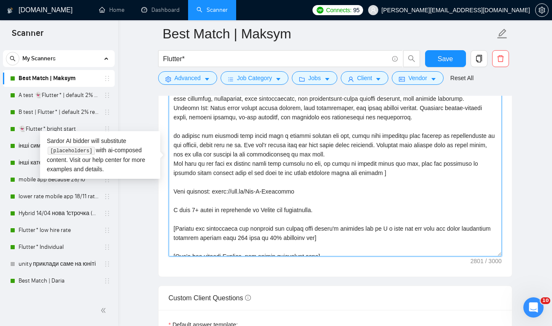
scroll to position [158, 0]
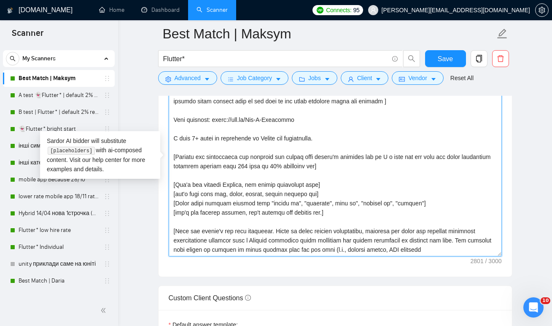
drag, startPoint x: 434, startPoint y: 250, endPoint x: 170, endPoint y: 233, distance: 264.2
click at [170, 232] on textarea "Cover letter template:" at bounding box center [335, 162] width 333 height 190
paste textarea "Read the client's job post carefully. Based on their project description, gener…"
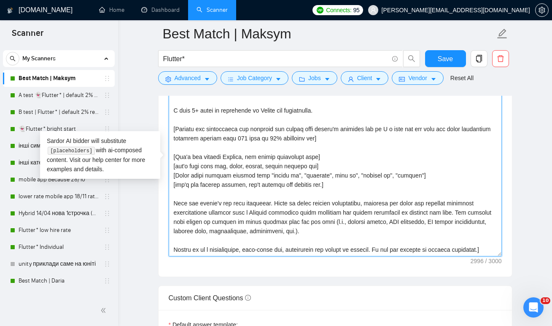
scroll to position [195, 0]
drag, startPoint x: 211, startPoint y: 248, endPoint x: 172, endPoint y: 193, distance: 68.1
click at [172, 193] on textarea "Cover letter template:" at bounding box center [335, 162] width 333 height 190
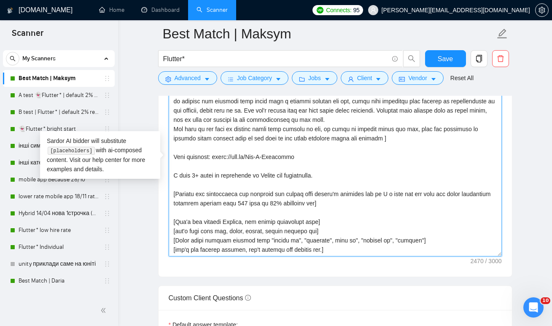
scroll to position [139, 0]
paste textarea "Read the client's job post carefully. Based on their project description, gener…"
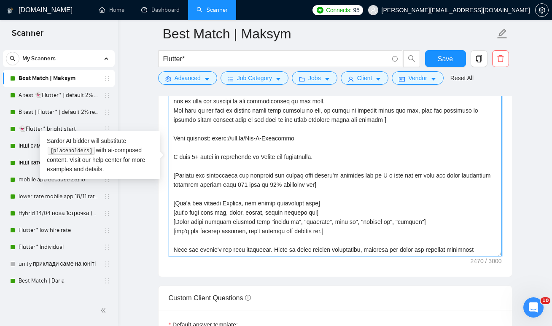
scroll to position [192, 0]
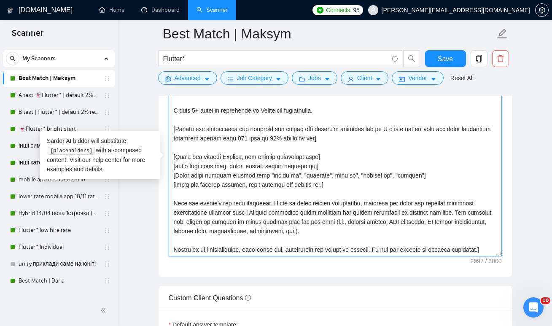
click at [173, 198] on textarea "Cover letter template:" at bounding box center [335, 162] width 333 height 190
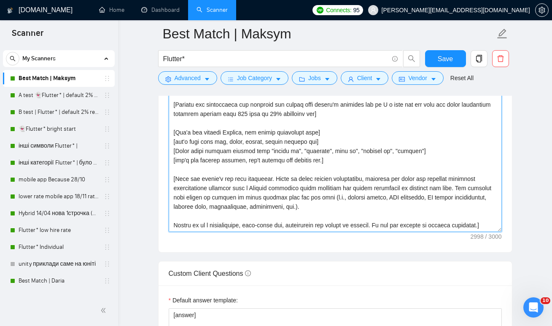
scroll to position [993, 0]
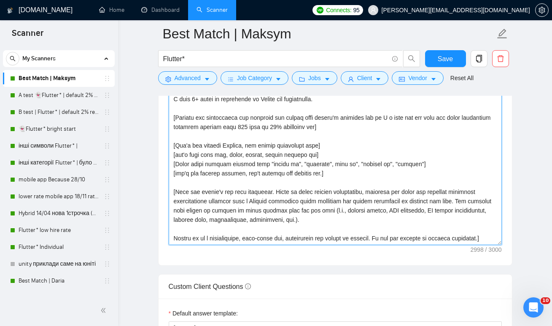
type textarea "❗[Lor ipsum dolors am consect: "Ad elits! Doe temp, I utl etdolo magn ali E adm…"
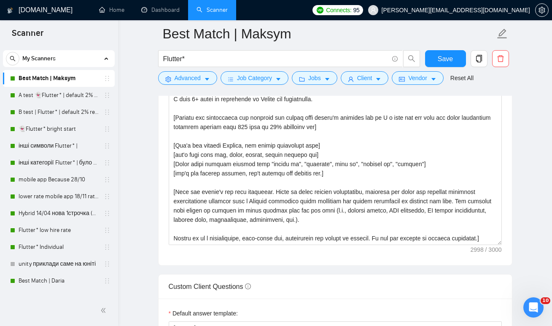
click at [202, 262] on div "Cover letter template:" at bounding box center [335, 148] width 353 height 233
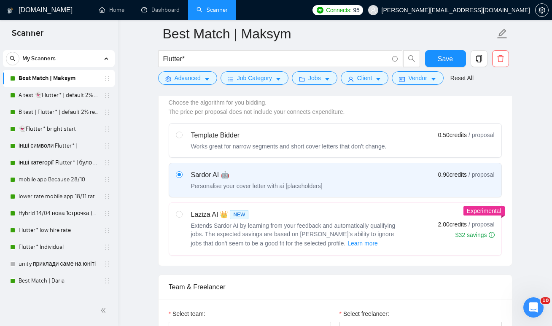
scroll to position [0, 0]
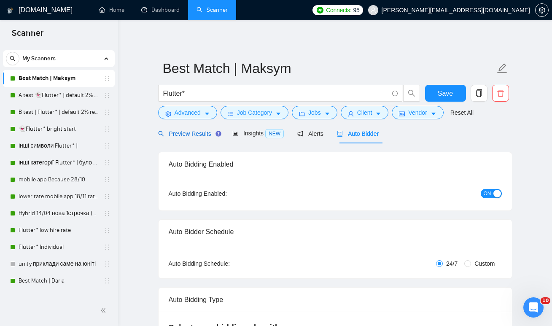
click at [187, 134] on span "Preview Results" at bounding box center [188, 133] width 61 height 7
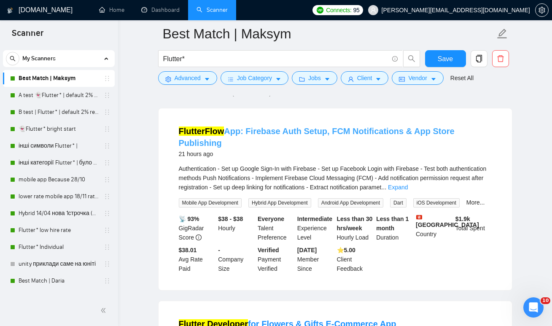
scroll to position [69, 0]
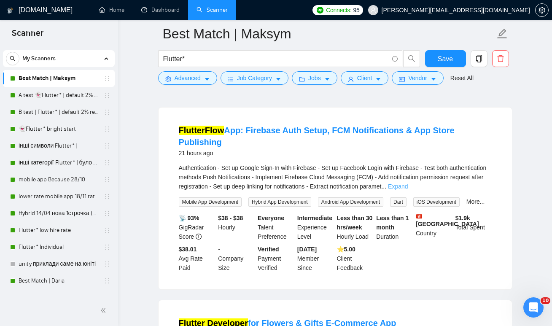
click at [408, 183] on link "Expand" at bounding box center [398, 186] width 20 height 7
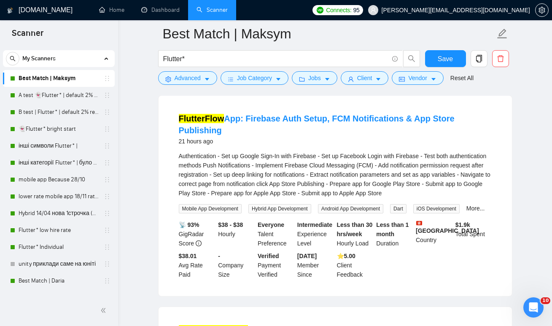
scroll to position [82, 0]
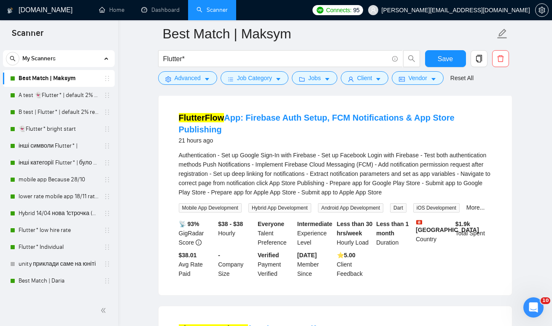
click at [426, 137] on li "FlutterFlow App: Firebase Auth Setup, FCM Notifications & App Store Publishing …" at bounding box center [335, 195] width 333 height 180
click at [467, 211] on link "More..." at bounding box center [476, 207] width 19 height 7
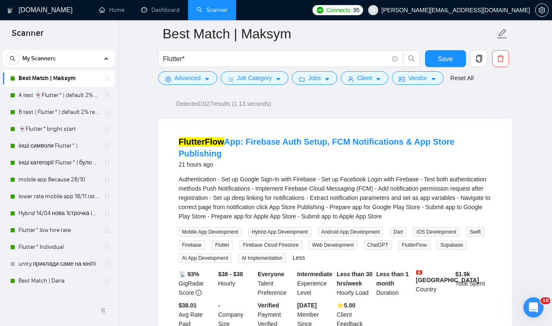
scroll to position [49, 0]
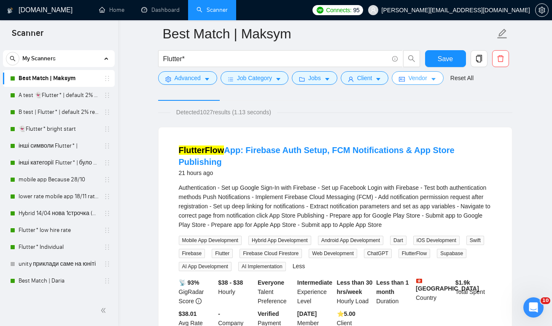
click at [412, 74] on span "Vendor" at bounding box center [417, 77] width 19 height 9
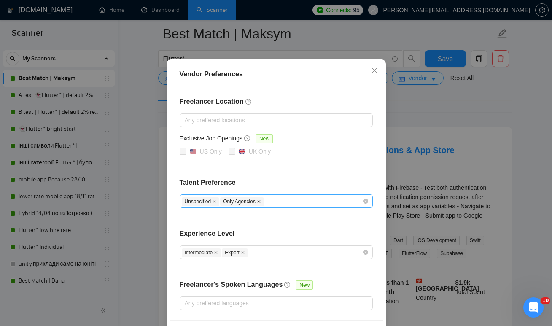
scroll to position [64, 0]
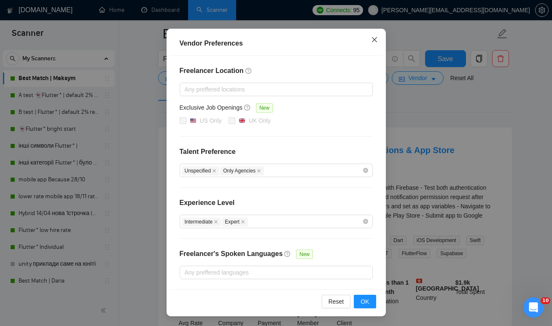
click at [374, 35] on span "Close" at bounding box center [374, 40] width 23 height 23
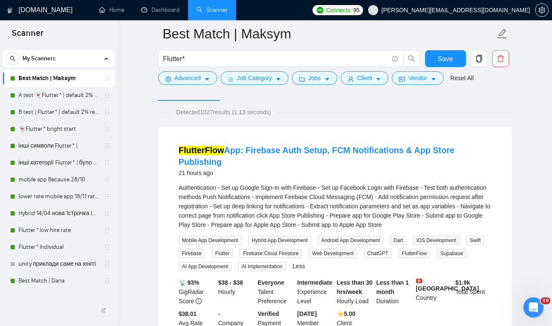
scroll to position [22, 0]
click at [320, 79] on span "Jobs" at bounding box center [314, 77] width 13 height 9
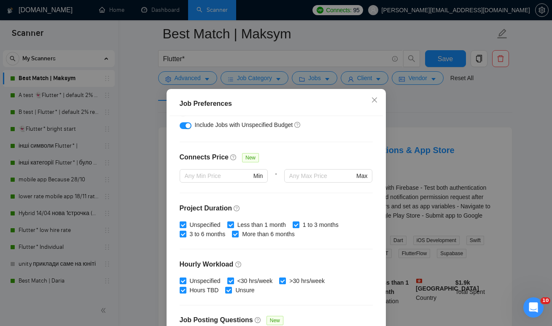
scroll to position [247, 0]
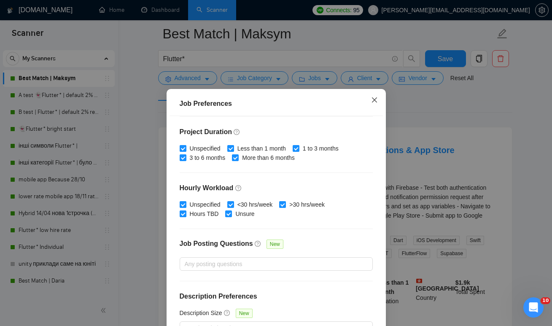
click at [372, 100] on icon "close" at bounding box center [374, 100] width 7 height 7
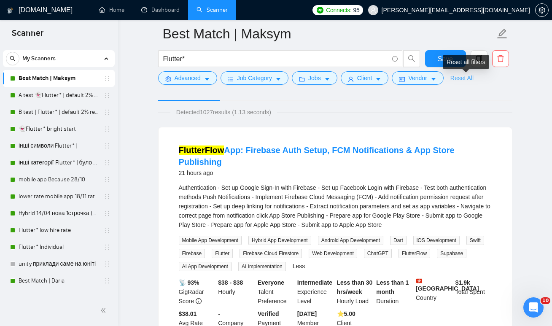
click at [457, 80] on link "Reset All" at bounding box center [462, 77] width 23 height 9
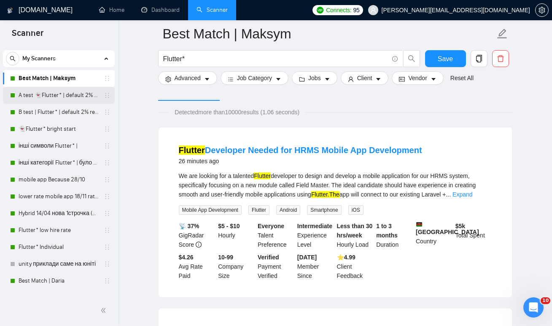
click at [71, 97] on link "A test 👻Flutter* | default 2% reply before 09/06" at bounding box center [59, 95] width 80 height 17
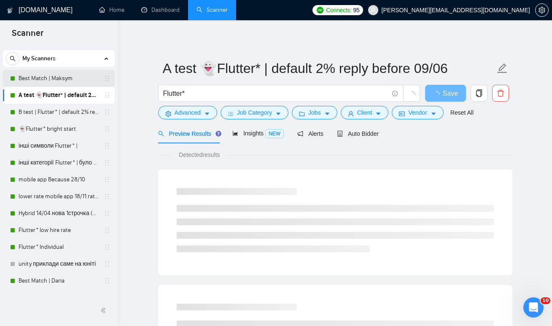
click at [56, 84] on link "Best Match | Maksym" at bounding box center [59, 78] width 80 height 17
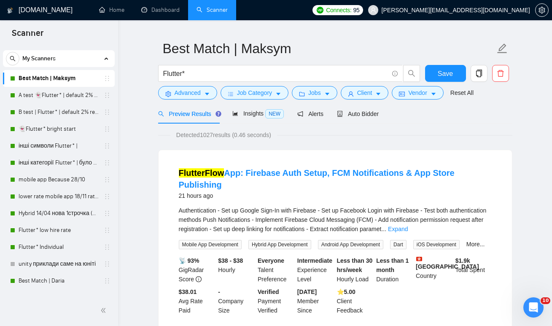
scroll to position [35, 0]
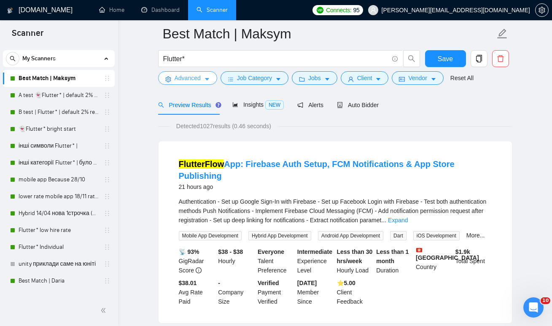
click at [195, 82] on span "Advanced" at bounding box center [188, 77] width 26 height 9
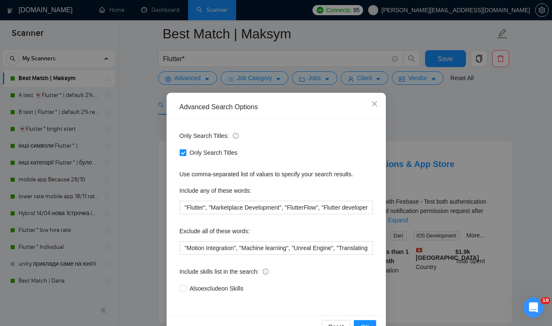
click at [418, 125] on div "Advanced Search Options Only Search Titles: Only Search Titles Use comma-separa…" at bounding box center [276, 163] width 552 height 326
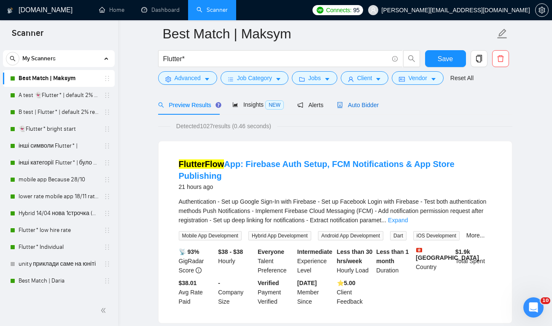
click at [364, 105] on span "Auto Bidder" at bounding box center [358, 105] width 42 height 7
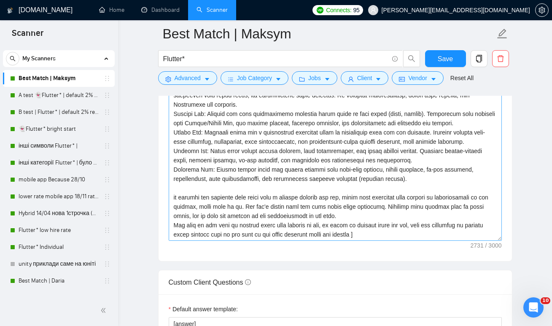
scroll to position [167, 0]
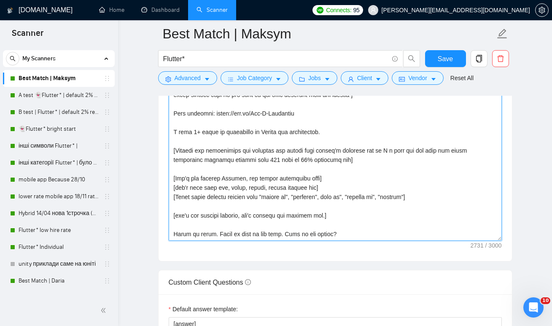
click at [306, 204] on textarea "Cover letter template:" at bounding box center [335, 146] width 333 height 190
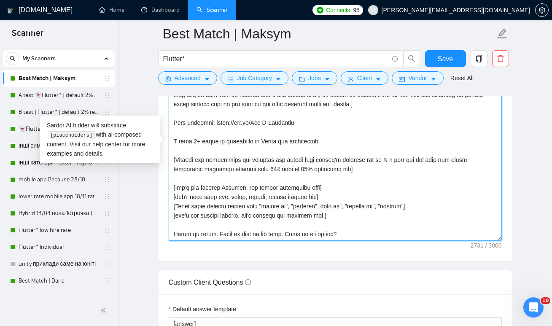
scroll to position [158, 0]
click at [348, 231] on textarea "Cover letter template:" at bounding box center [335, 146] width 333 height 190
paste textarea "Read the client's job post carefully. Based on their project description, gener…"
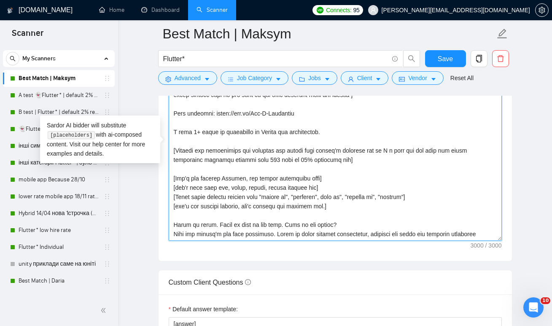
scroll to position [183, 0]
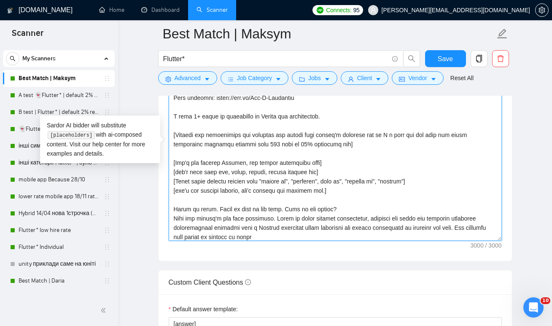
drag, startPoint x: 173, startPoint y: 216, endPoint x: 277, endPoint y: 236, distance: 105.6
click at [277, 236] on textarea "Cover letter template:" at bounding box center [335, 146] width 333 height 190
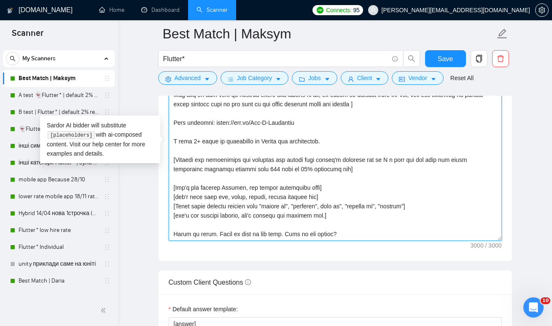
scroll to position [167, 0]
click at [177, 215] on textarea "Cover letter template:" at bounding box center [335, 146] width 333 height 190
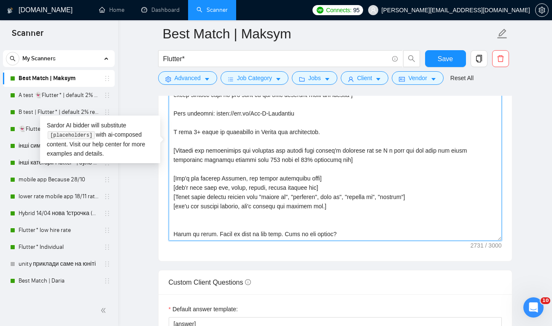
scroll to position [176, 0]
paste textarea "Read the client's job post. Based on the project, generate one short and releva…"
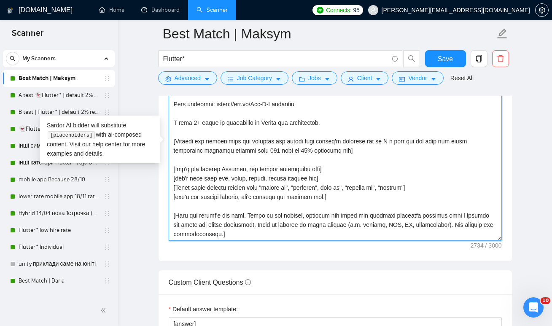
scroll to position [183, 0]
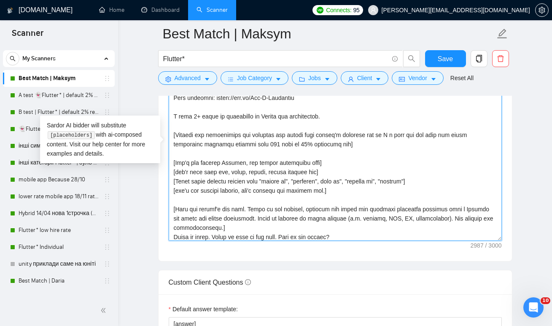
click at [227, 229] on textarea "Cover letter template:" at bounding box center [335, 146] width 333 height 190
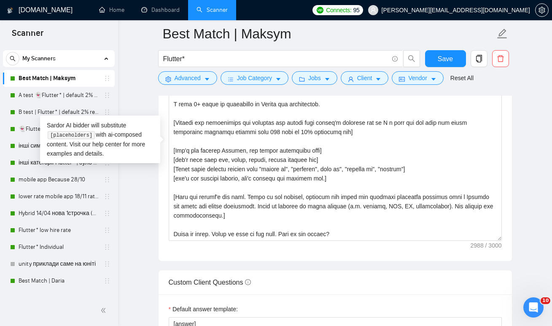
click at [260, 268] on form "Auto Bidding Enabled Auto Bidding Enabled: ON Auto Bidder Schedule Auto Bidding…" at bounding box center [335, 174] width 354 height 2026
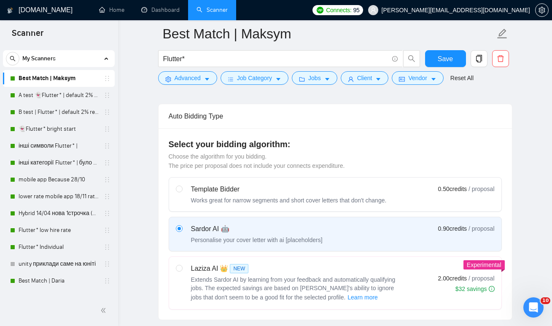
scroll to position [177, 0]
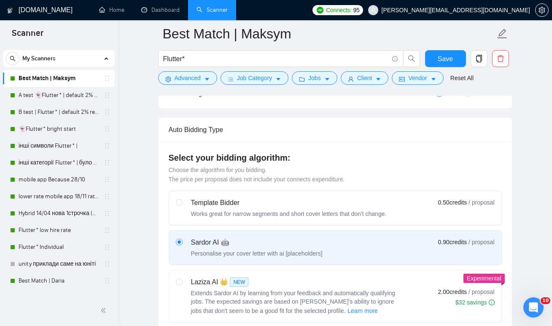
click at [210, 239] on div "Sardor AI 🤖" at bounding box center [257, 242] width 132 height 10
click at [182, 239] on input "radio" at bounding box center [179, 242] width 6 height 6
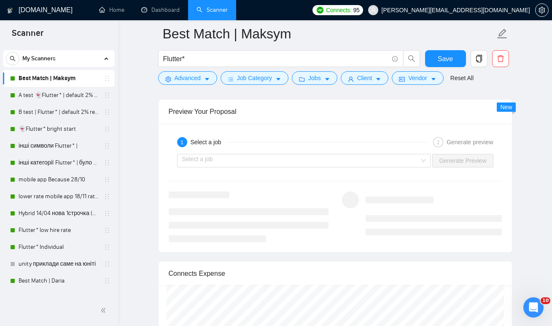
scroll to position [1612, 0]
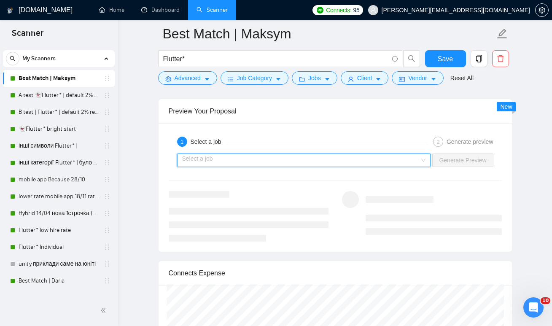
click at [239, 156] on input "search" at bounding box center [301, 160] width 238 height 13
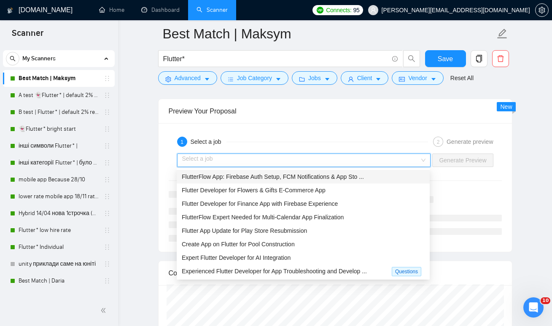
click at [232, 177] on span "FlutterFlow App: Firebase Auth Setup, FCM Notifications & App Sto ..." at bounding box center [273, 176] width 182 height 7
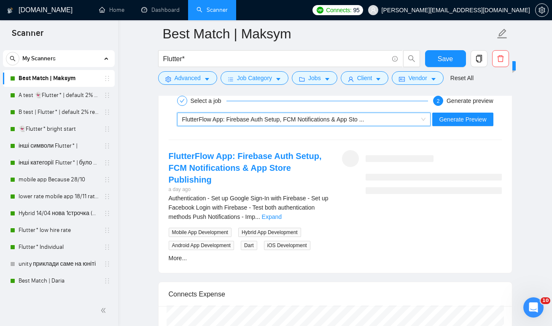
scroll to position [1654, 0]
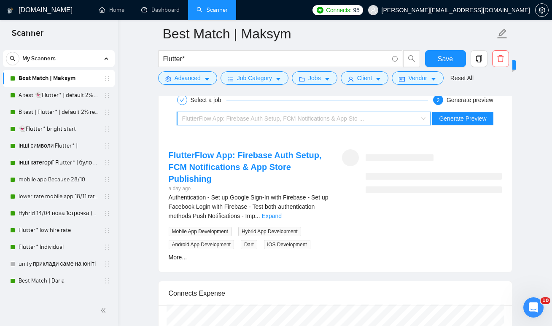
click at [305, 118] on span "FlutterFlow App: Firebase Auth Setup, FCM Notifications & App Sto ..." at bounding box center [273, 118] width 182 height 7
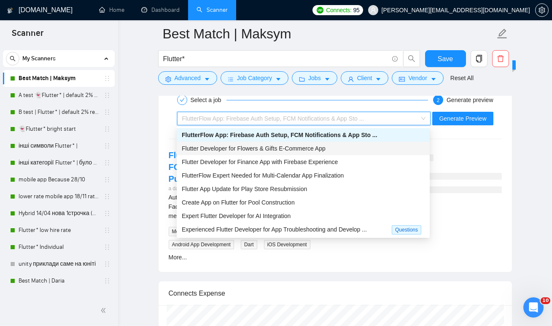
click at [280, 153] on div "Flutter Developer for Flowers & Gifts E-Commerce App" at bounding box center [303, 148] width 243 height 9
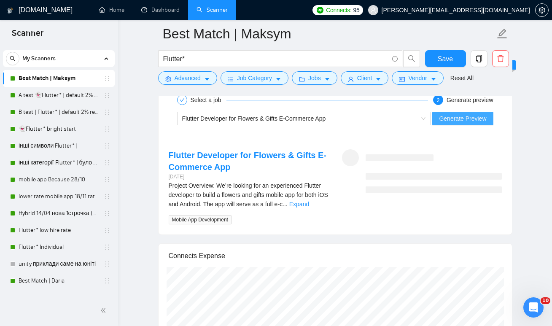
click at [446, 121] on span "Generate Preview" at bounding box center [462, 118] width 47 height 9
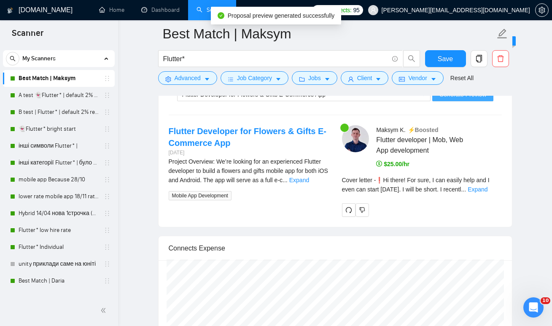
scroll to position [1678, 0]
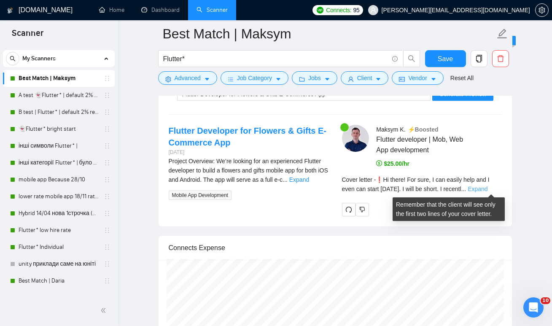
click at [486, 191] on link "Expand" at bounding box center [478, 189] width 20 height 7
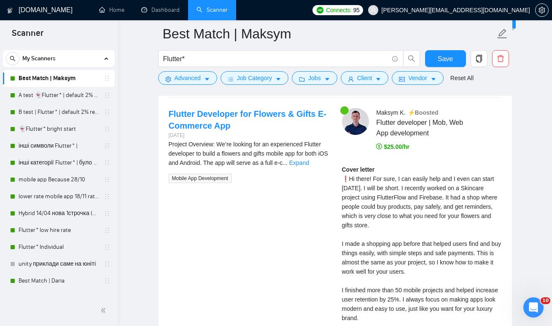
scroll to position [1694, 0]
click at [309, 164] on link "Expand" at bounding box center [299, 163] width 20 height 7
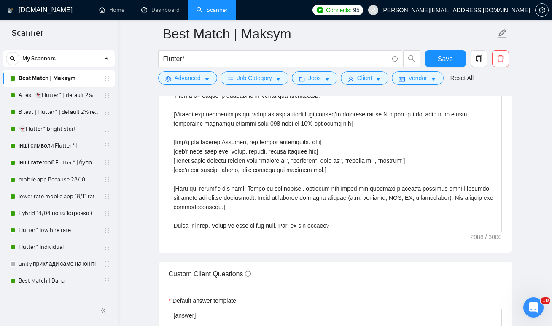
scroll to position [985, 0]
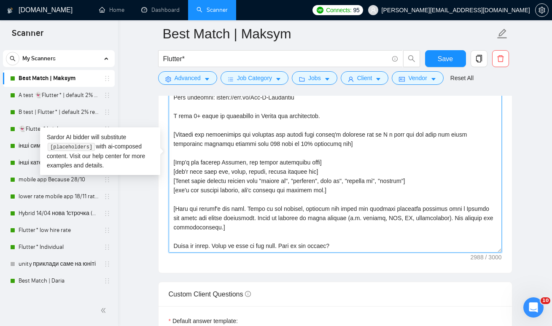
drag, startPoint x: 352, startPoint y: 239, endPoint x: 172, endPoint y: 232, distance: 180.2
click at [172, 232] on textarea "Cover letter template:" at bounding box center [335, 158] width 333 height 190
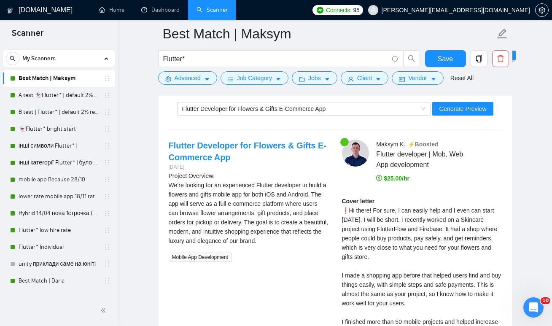
scroll to position [1667, 0]
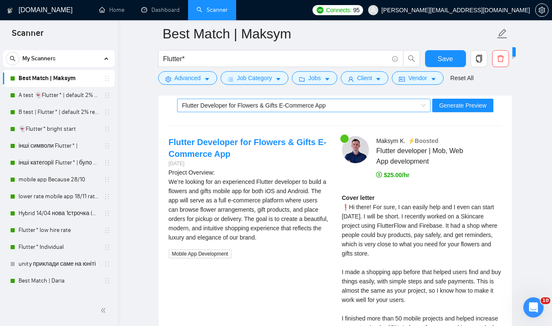
click at [318, 103] on span "Flutter Developer for Flowers & Gifts E-Commerce App" at bounding box center [254, 105] width 144 height 7
type textarea "❗[Lor ipsum dolors am consect: "Ad elits! Doe temp, I utl etdolo magn ali E adm…"
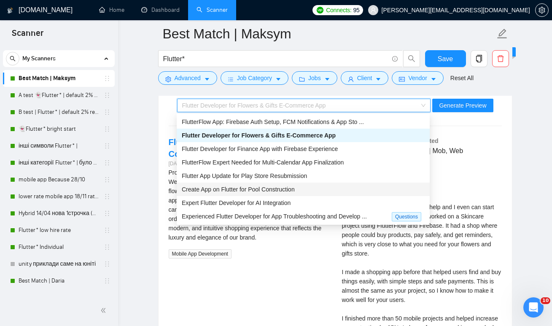
click at [239, 192] on span "Create App on Flutter for Pool Construction" at bounding box center [238, 189] width 113 height 7
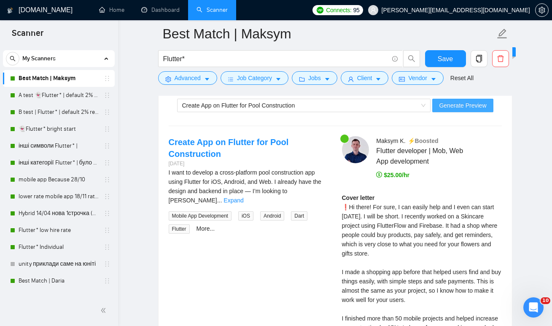
click at [453, 105] on span "Generate Preview" at bounding box center [462, 105] width 47 height 9
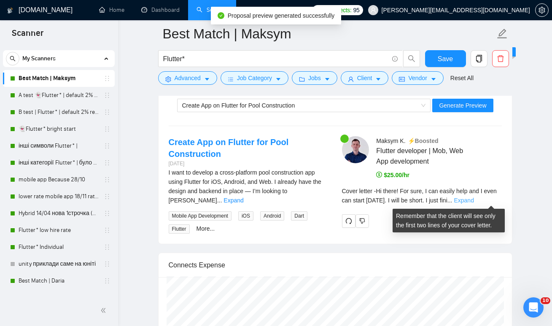
click at [474, 201] on link "Expand" at bounding box center [464, 200] width 20 height 7
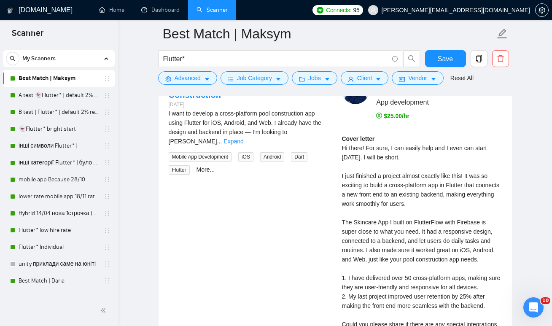
scroll to position [1722, 0]
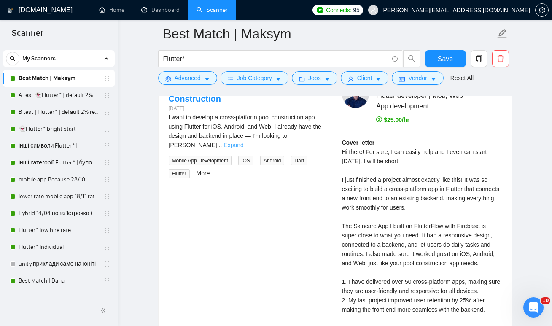
click at [243, 142] on link "Expand" at bounding box center [234, 145] width 20 height 7
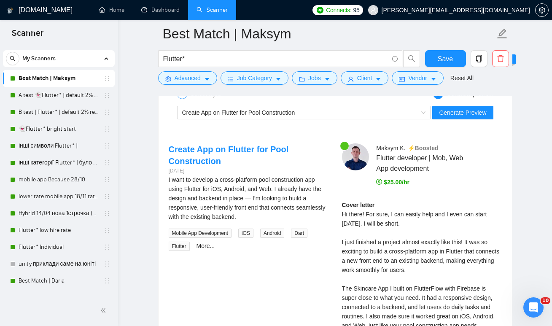
scroll to position [1647, 0]
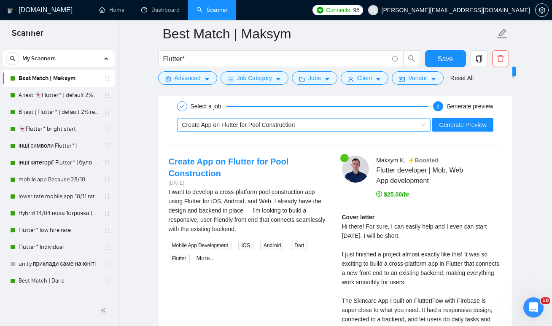
click at [235, 128] on span "Create App on Flutter for Pool Construction" at bounding box center [238, 124] width 113 height 7
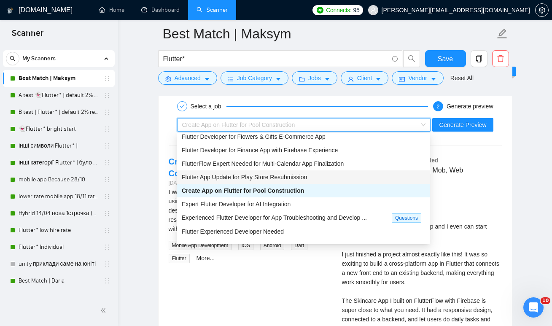
scroll to position [27, 0]
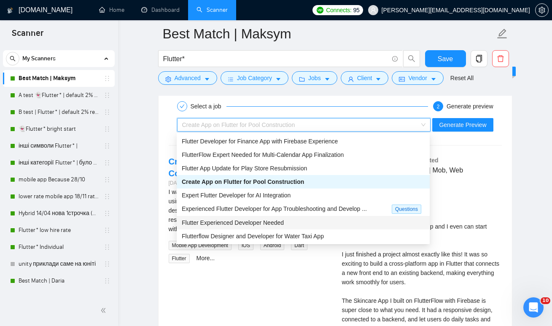
click at [233, 221] on span "Flutter Experienced Developer Needed" at bounding box center [233, 222] width 102 height 7
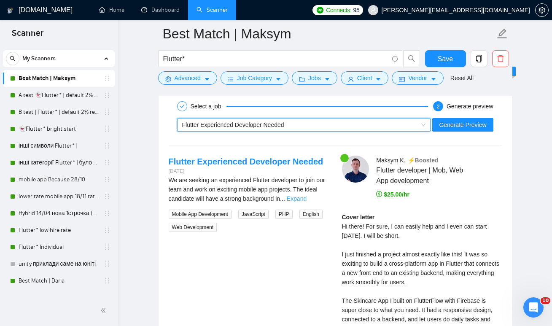
click at [307, 200] on link "Expand" at bounding box center [297, 198] width 20 height 7
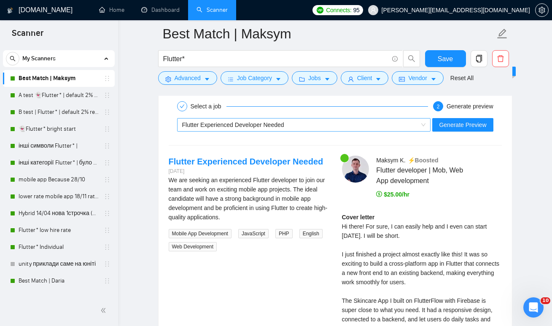
click at [421, 123] on span "Flutter Experienced Developer Needed" at bounding box center [304, 125] width 244 height 13
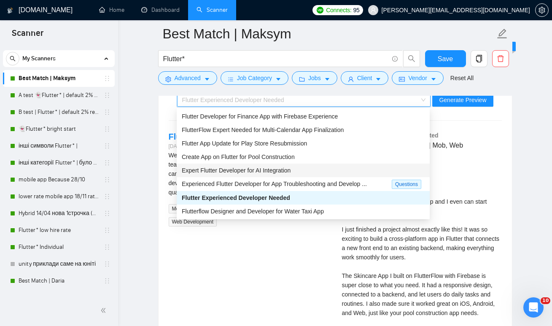
scroll to position [1676, 0]
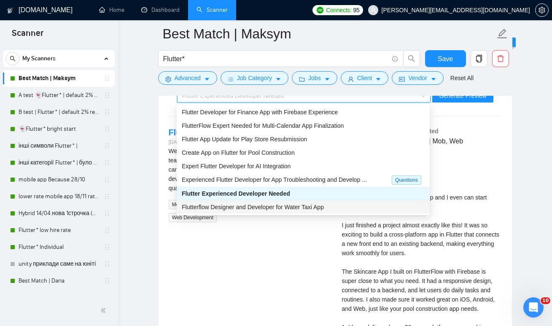
click at [307, 210] on div "Flutterflow Designer and Developer for Water Taxi App" at bounding box center [303, 206] width 243 height 9
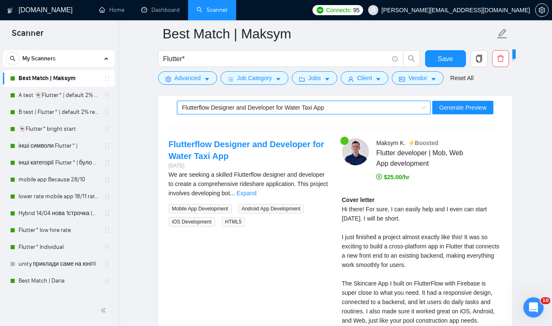
scroll to position [1661, 0]
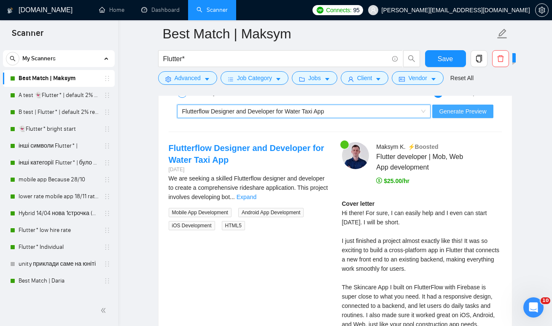
click at [458, 111] on span "Generate Preview" at bounding box center [462, 111] width 47 height 9
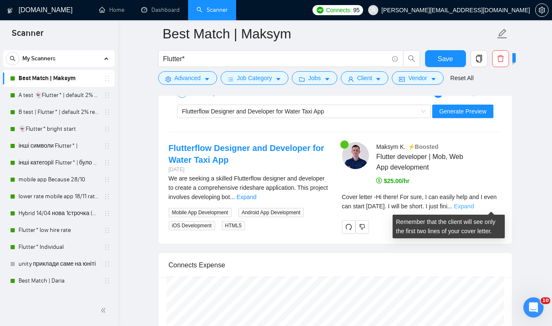
click at [474, 208] on link "Expand" at bounding box center [464, 206] width 20 height 7
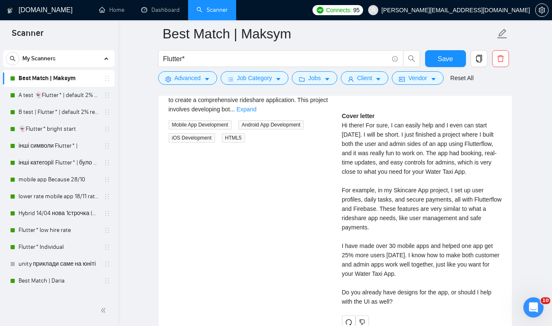
scroll to position [1746, 0]
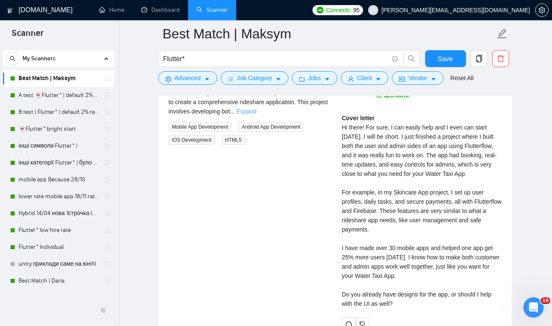
click at [256, 110] on link "Expand" at bounding box center [247, 111] width 20 height 7
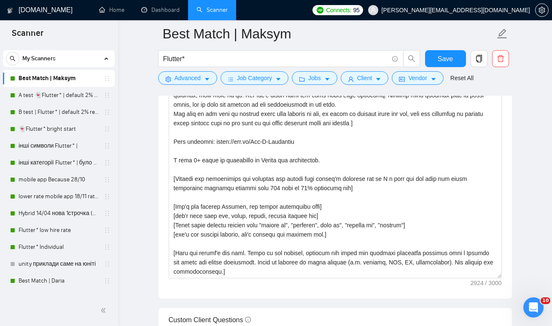
scroll to position [186, 0]
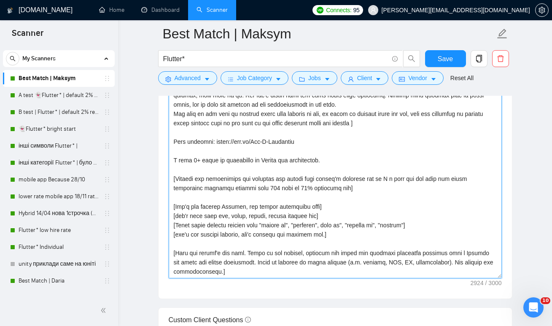
click at [228, 267] on textarea "Cover letter template:" at bounding box center [335, 184] width 333 height 190
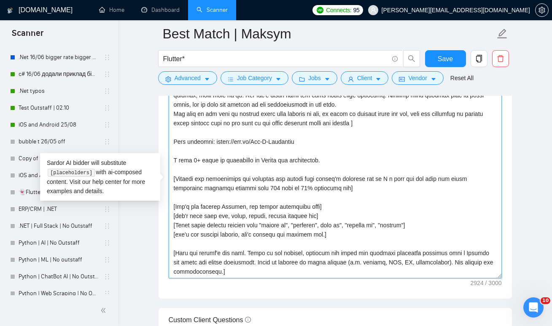
scroll to position [281, 0]
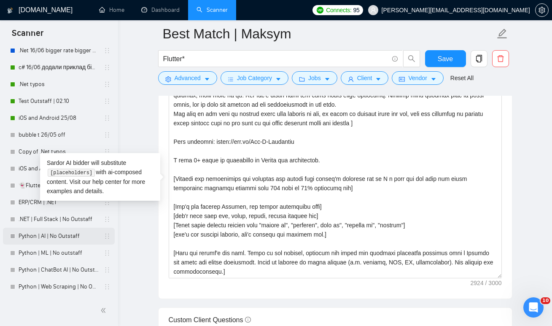
click at [48, 240] on link "Python | AI | No Outstaff" at bounding box center [59, 236] width 80 height 17
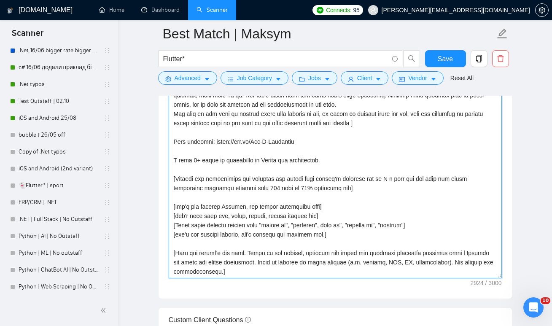
click at [227, 257] on textarea "Cover letter template:" at bounding box center [335, 184] width 333 height 190
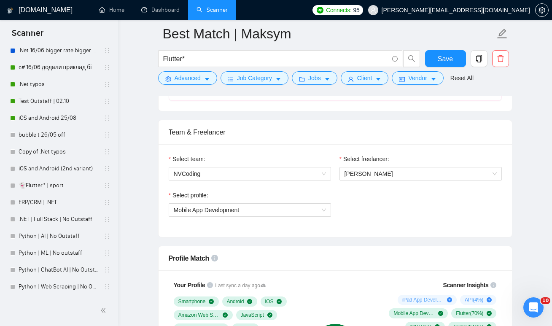
scroll to position [396, 0]
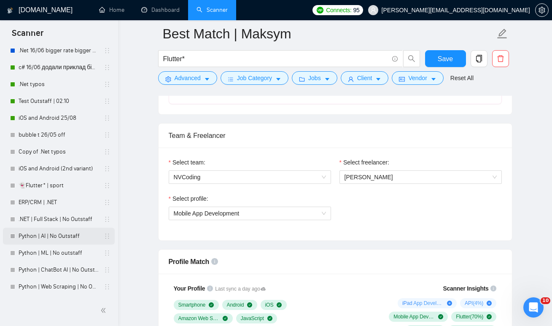
click at [62, 235] on link "Python | AI | No Outstaff" at bounding box center [59, 236] width 80 height 17
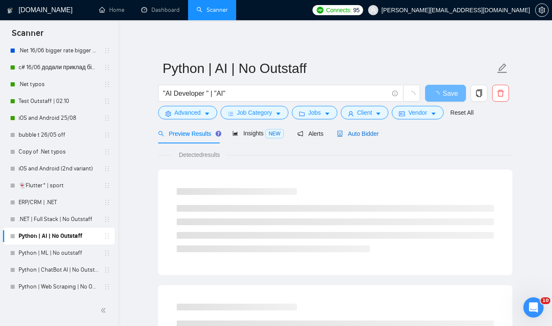
click at [364, 137] on div "Auto Bidder" at bounding box center [358, 133] width 42 height 9
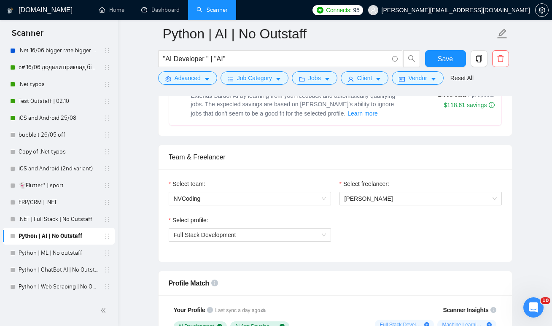
scroll to position [372, 0]
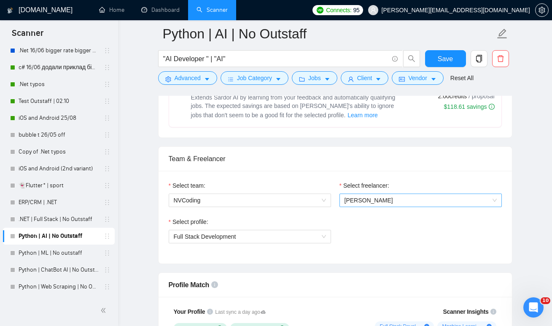
click at [364, 203] on span "[PERSON_NAME]" at bounding box center [421, 200] width 152 height 13
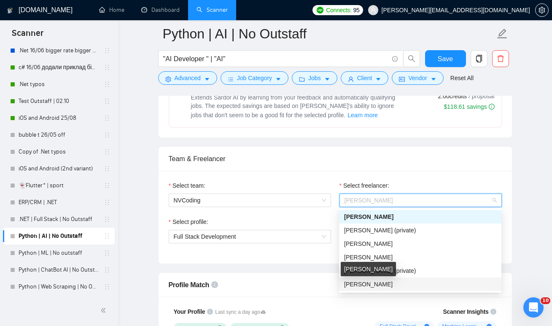
click at [361, 284] on span "[PERSON_NAME]" at bounding box center [368, 284] width 49 height 7
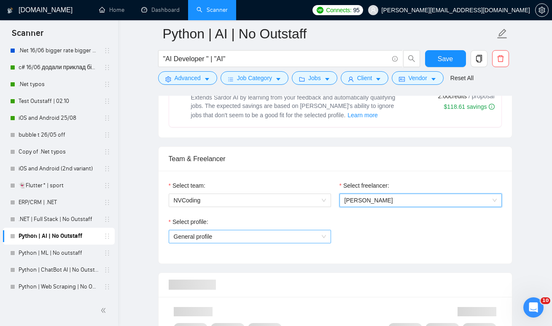
click at [305, 240] on span "General profile" at bounding box center [250, 236] width 152 height 13
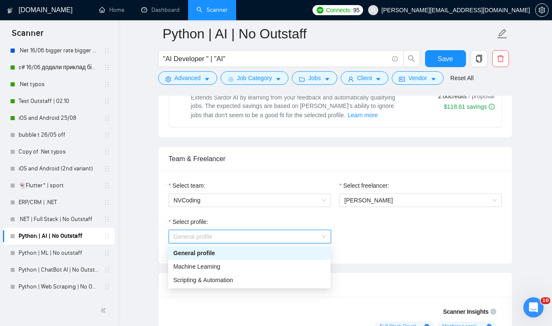
click at [265, 255] on div "General profile" at bounding box center [249, 252] width 152 height 9
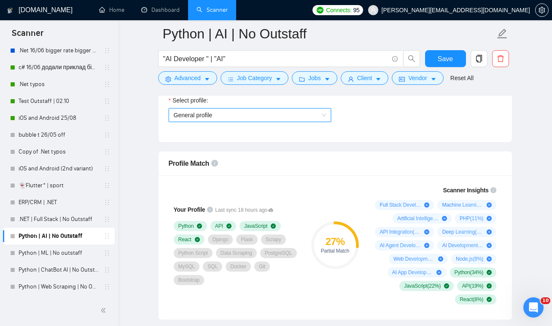
scroll to position [495, 0]
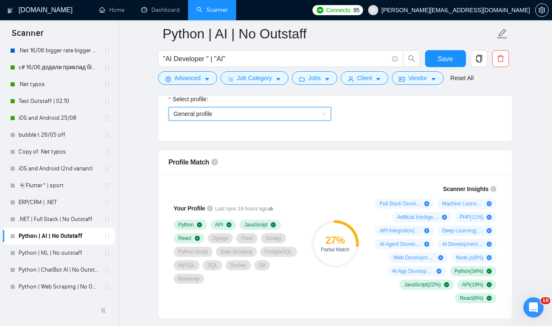
click at [286, 120] on div "General profile" at bounding box center [250, 113] width 162 height 13
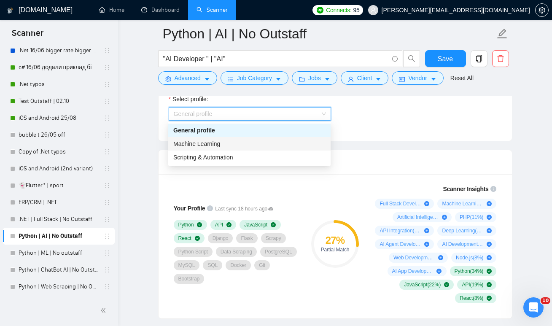
click at [273, 139] on div "Machine Learning" at bounding box center [249, 143] width 162 height 13
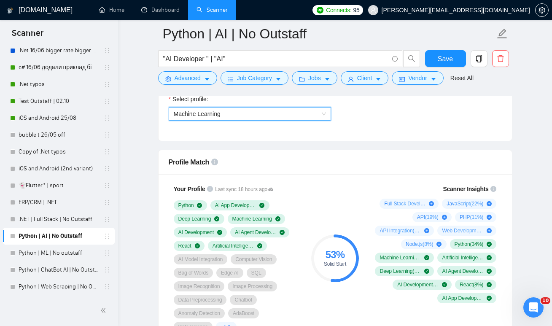
click at [273, 113] on span "Machine Learning" at bounding box center [250, 114] width 152 height 13
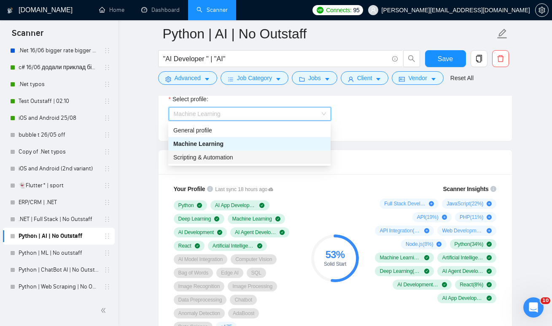
click at [264, 159] on div "Scripting & Automation" at bounding box center [249, 157] width 152 height 9
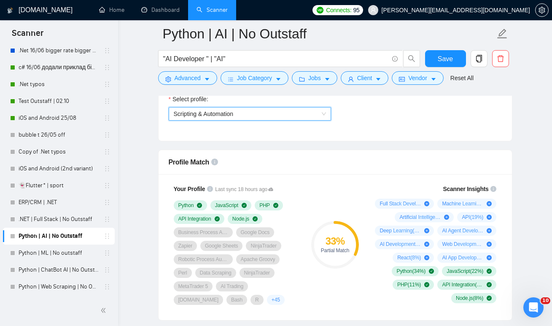
click at [301, 112] on span "Scripting & Automation" at bounding box center [250, 114] width 152 height 13
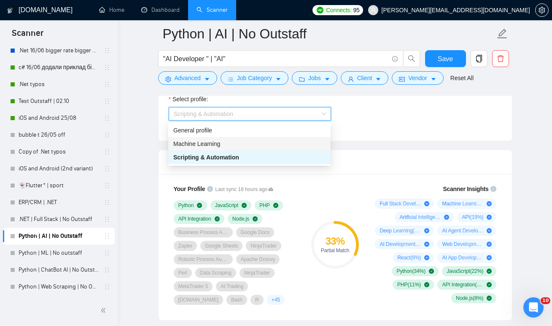
click at [267, 143] on div "Machine Learning" at bounding box center [249, 143] width 152 height 9
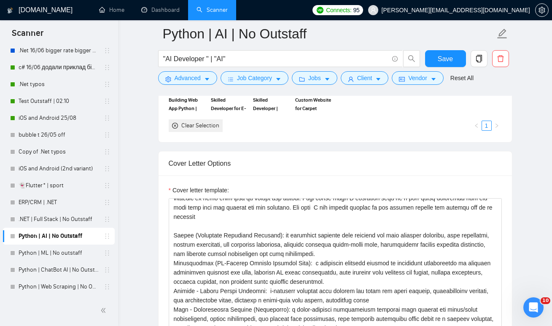
scroll to position [35, 0]
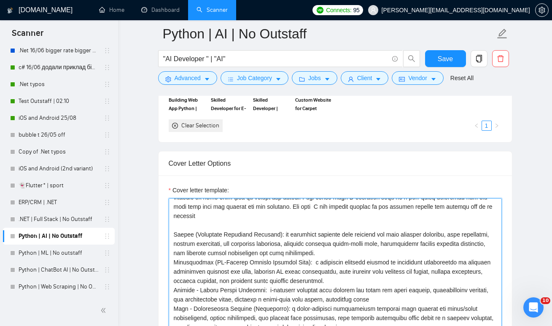
click at [276, 249] on textarea "Cover letter template:" at bounding box center [335, 293] width 333 height 190
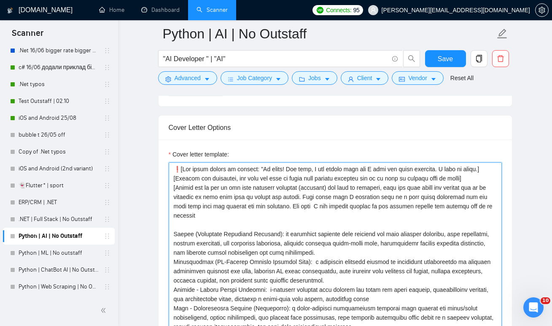
scroll to position [916, 0]
